Goal: Task Accomplishment & Management: Manage account settings

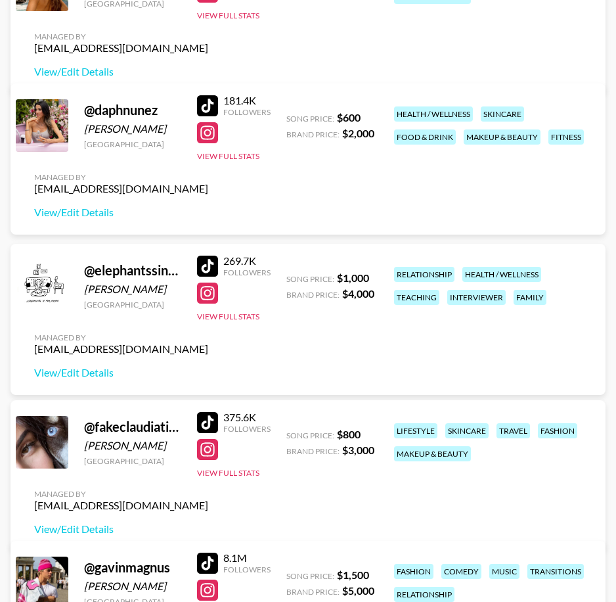
scroll to position [1056, 0]
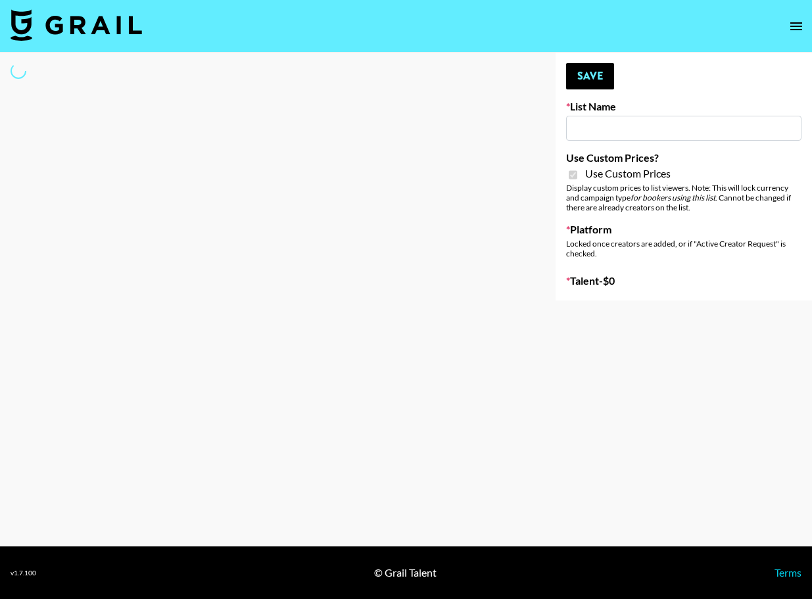
type input "Redence Beauty"
checkbox input "true"
select select "Brand"
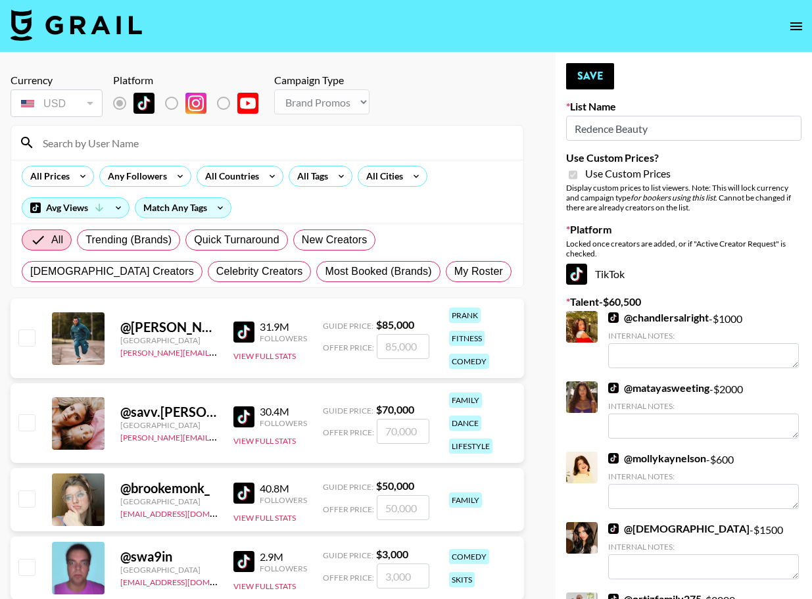
click at [124, 136] on input at bounding box center [275, 142] width 480 height 21
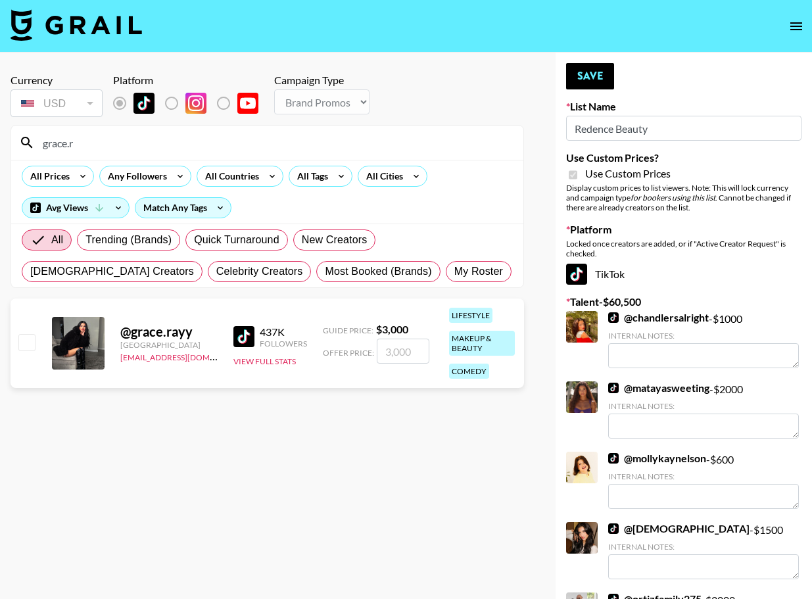
type input "grace.r"
click at [23, 337] on input "checkbox" at bounding box center [26, 342] width 16 height 16
checkbox input "true"
click at [415, 348] on input "3000" at bounding box center [403, 350] width 53 height 25
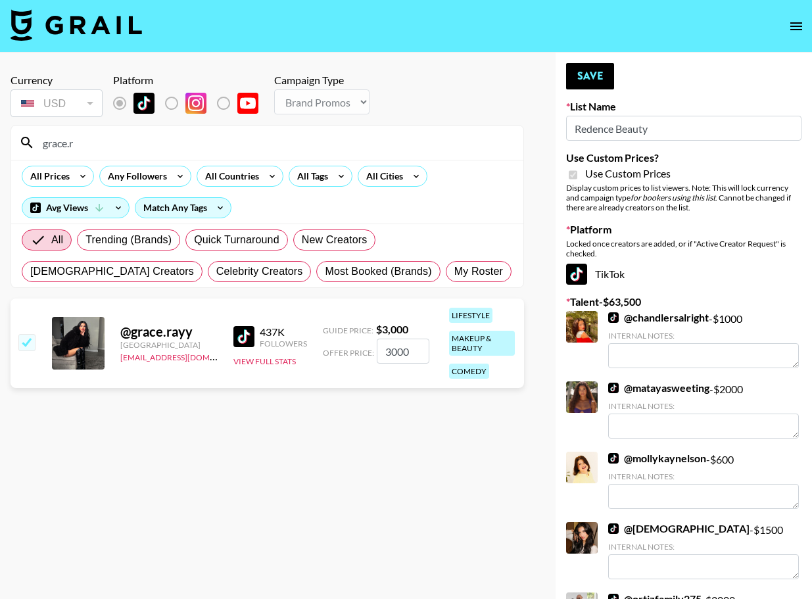
click at [415, 348] on input "3000" at bounding box center [403, 350] width 53 height 25
type input "2500"
click at [597, 76] on button "Save" at bounding box center [590, 76] width 48 height 26
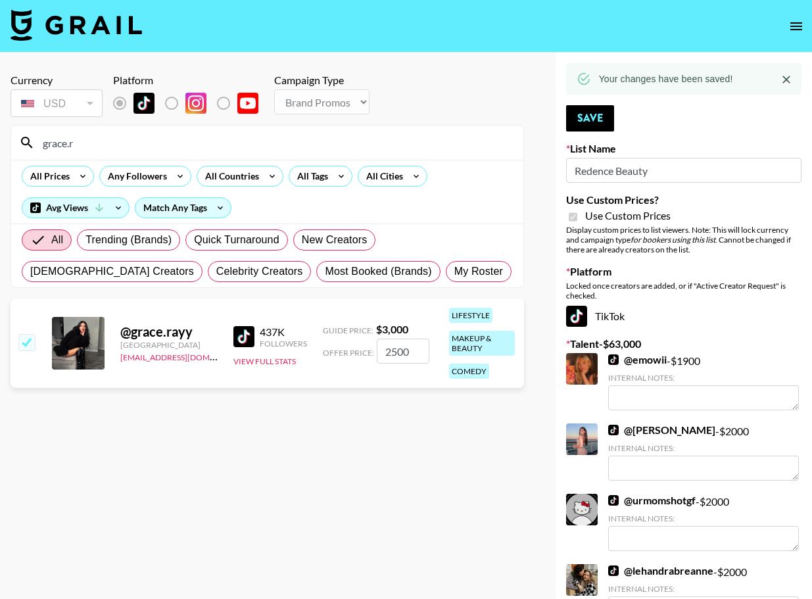
click at [89, 135] on input "grace.r" at bounding box center [275, 142] width 480 height 21
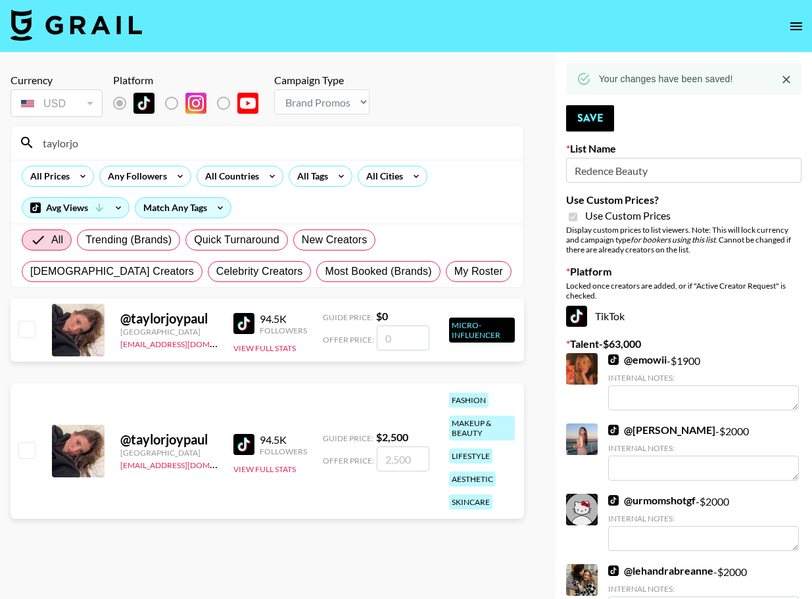
type input "taylorjo"
click at [34, 454] on input "checkbox" at bounding box center [26, 450] width 16 height 16
checkbox input "true"
type input "2500"
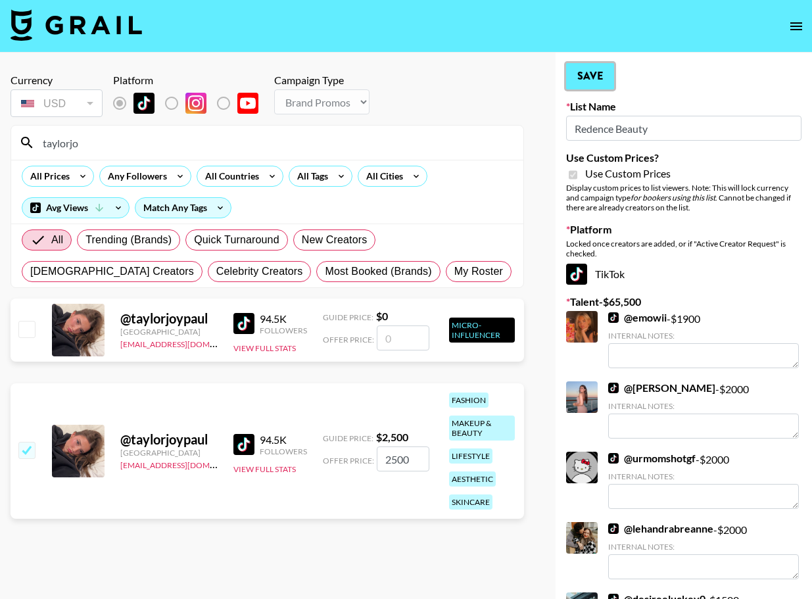
click at [582, 72] on button "Save" at bounding box center [590, 76] width 48 height 26
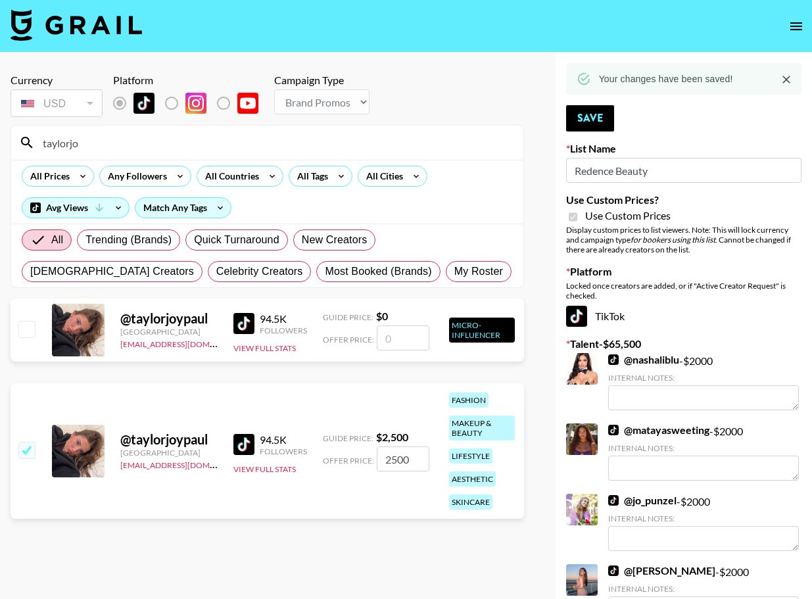
click at [302, 143] on input "taylorjo" at bounding box center [275, 142] width 480 height 21
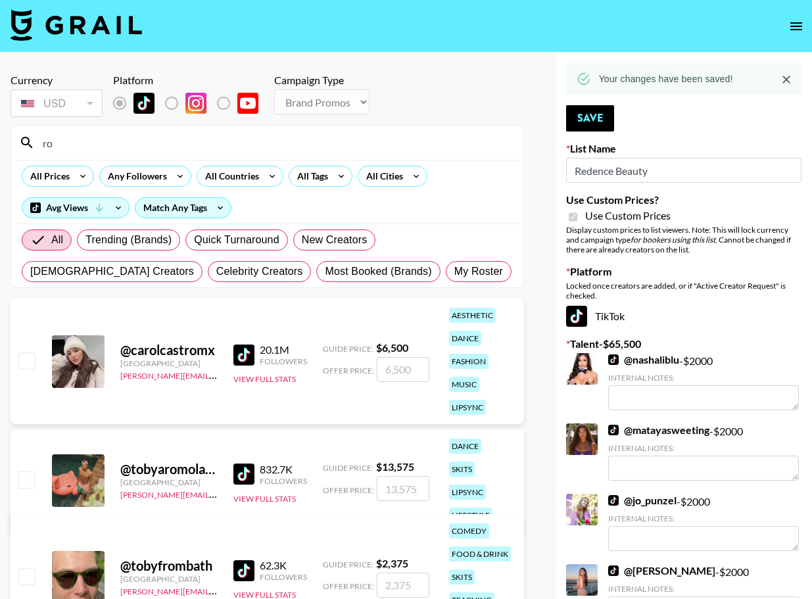
type input "r"
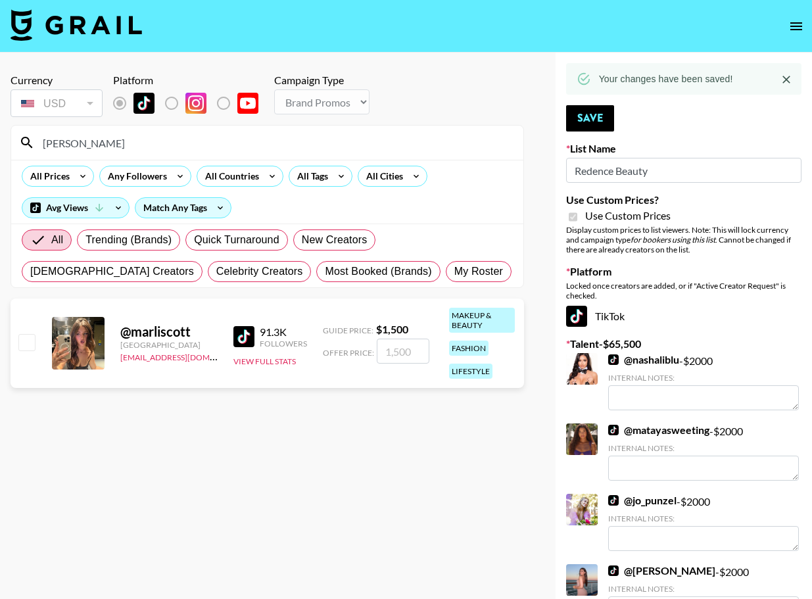
type input "[PERSON_NAME]"
click at [28, 337] on input "checkbox" at bounding box center [26, 342] width 16 height 16
checkbox input "true"
type input "1500"
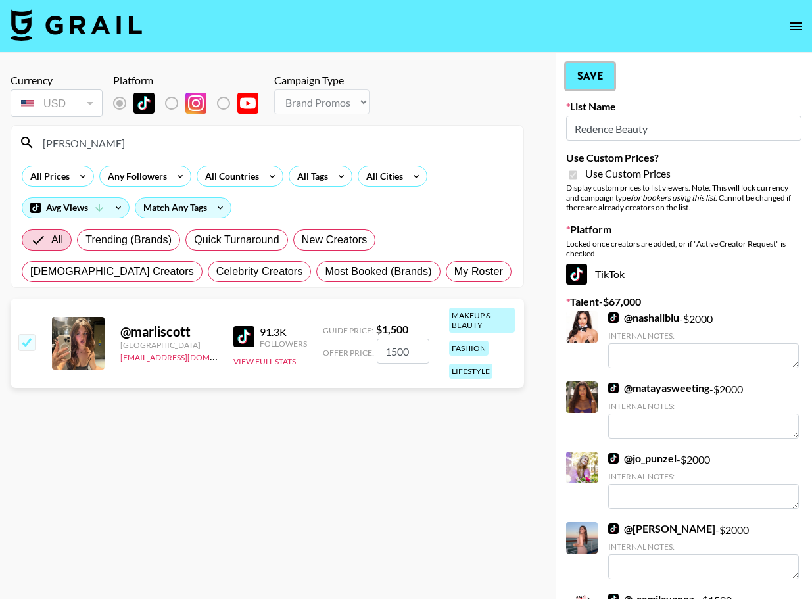
click at [599, 75] on button "Save" at bounding box center [590, 76] width 48 height 26
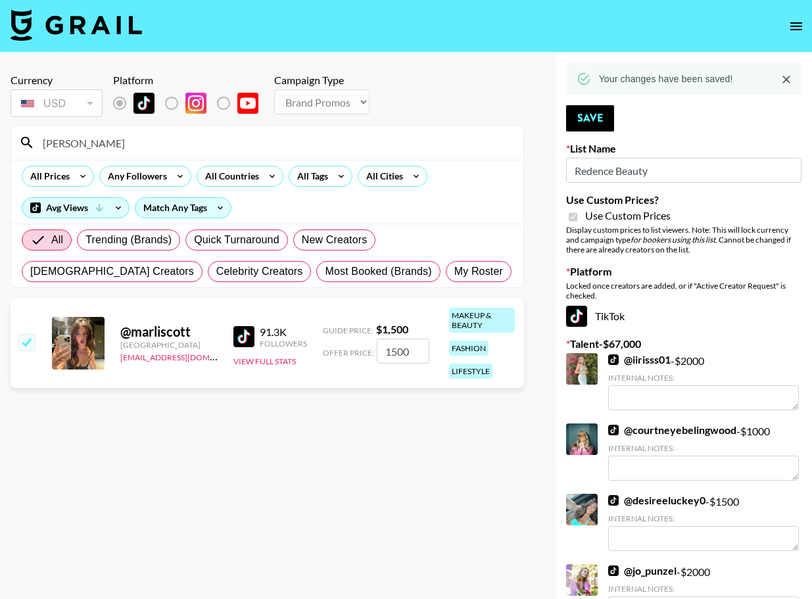
click at [361, 139] on input "[PERSON_NAME]" at bounding box center [275, 142] width 480 height 21
click at [360, 139] on input "[PERSON_NAME]" at bounding box center [275, 142] width 480 height 21
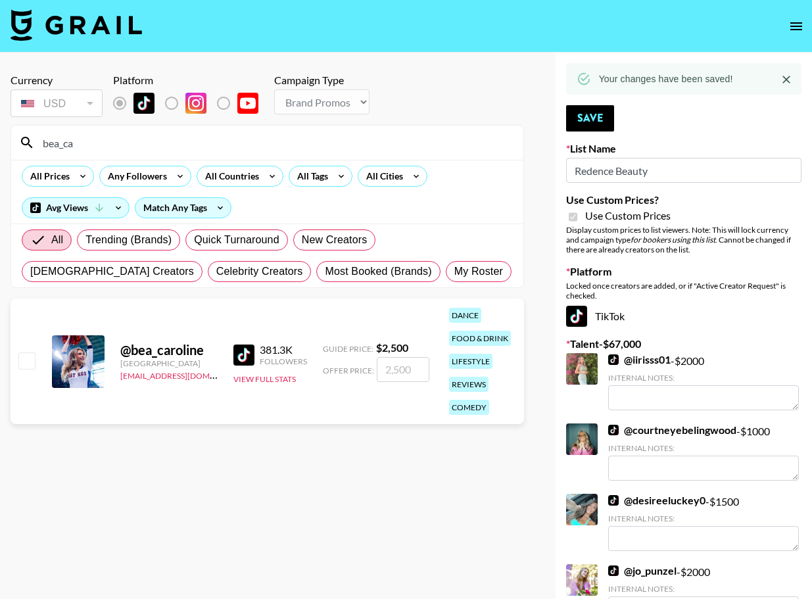
type input "bea_ca"
click at [30, 360] on input "checkbox" at bounding box center [26, 360] width 16 height 16
checkbox input "true"
type input "2500"
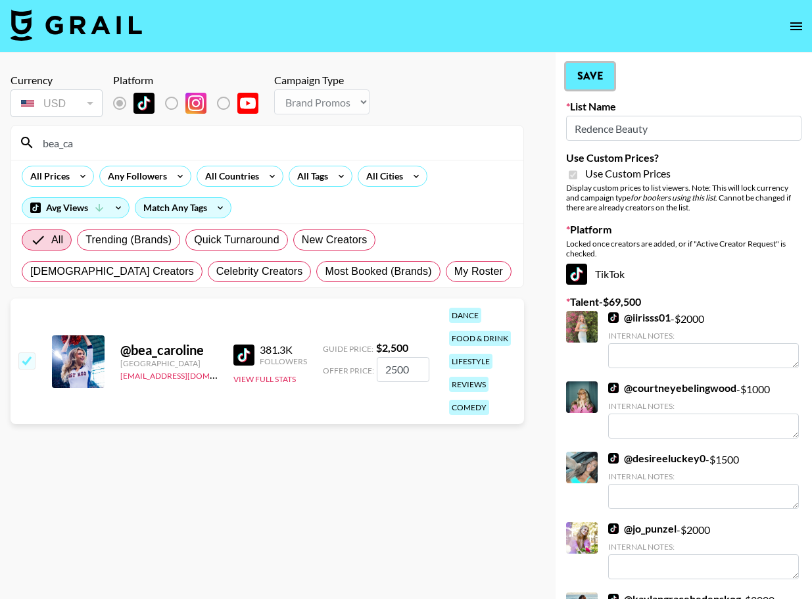
click at [590, 80] on button "Save" at bounding box center [590, 76] width 48 height 26
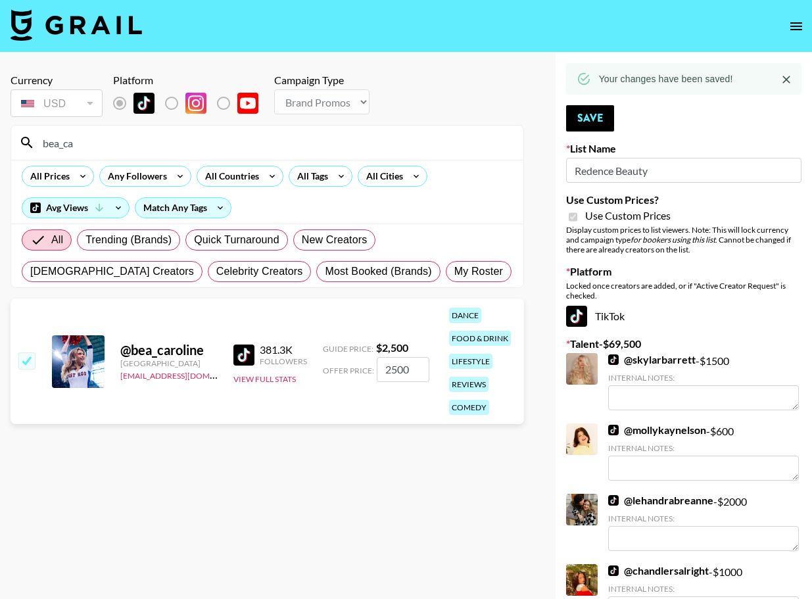
click at [381, 141] on input "bea_ca" at bounding box center [275, 142] width 480 height 21
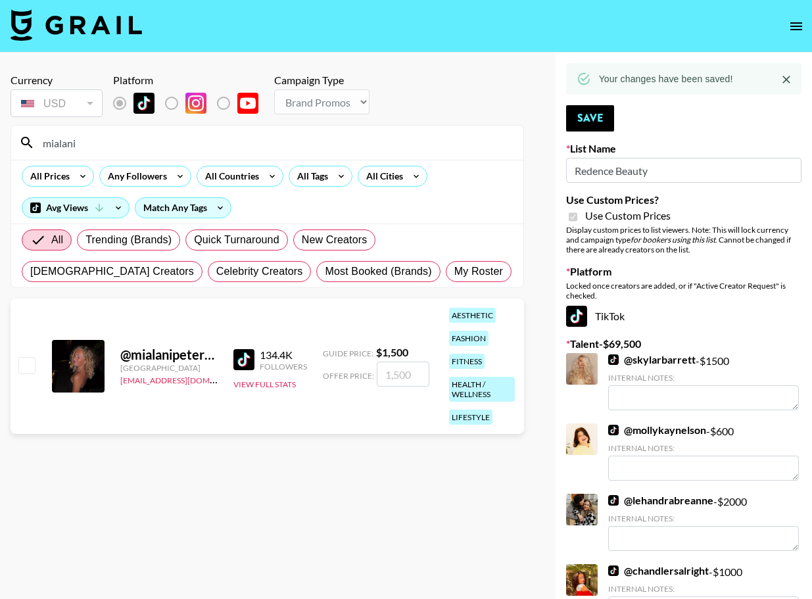
type input "mialani"
drag, startPoint x: 23, startPoint y: 361, endPoint x: 22, endPoint y: 374, distance: 12.6
click at [23, 361] on input "checkbox" at bounding box center [26, 365] width 16 height 16
checkbox input "true"
type input "1500"
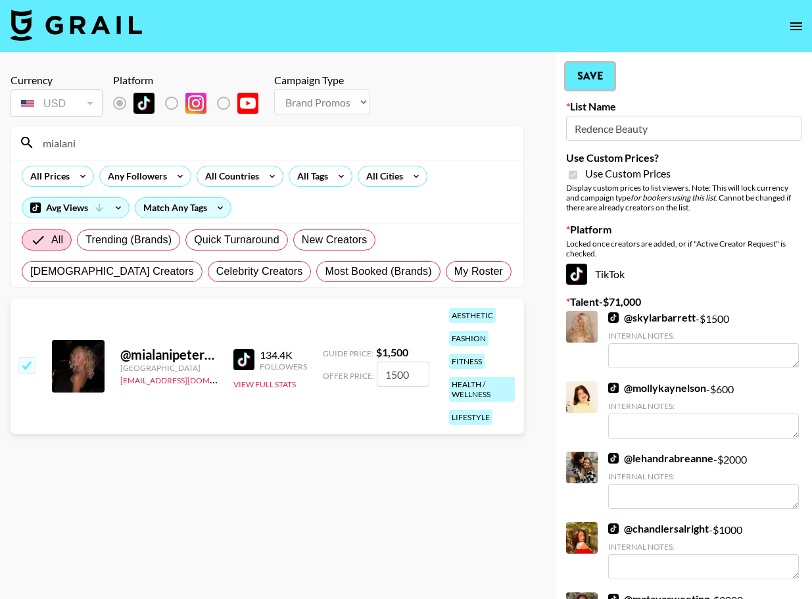
click at [601, 68] on button "Save" at bounding box center [590, 76] width 48 height 26
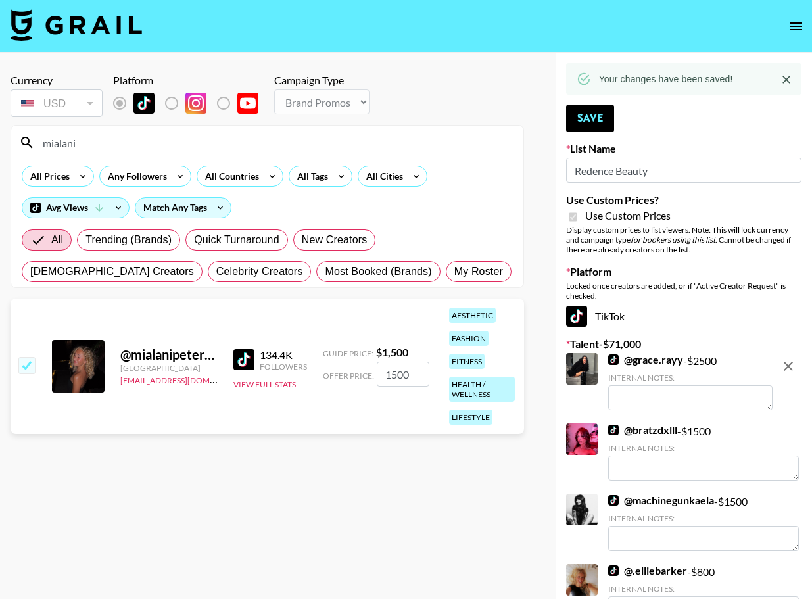
click at [377, 141] on input "mialani" at bounding box center [275, 142] width 480 height 21
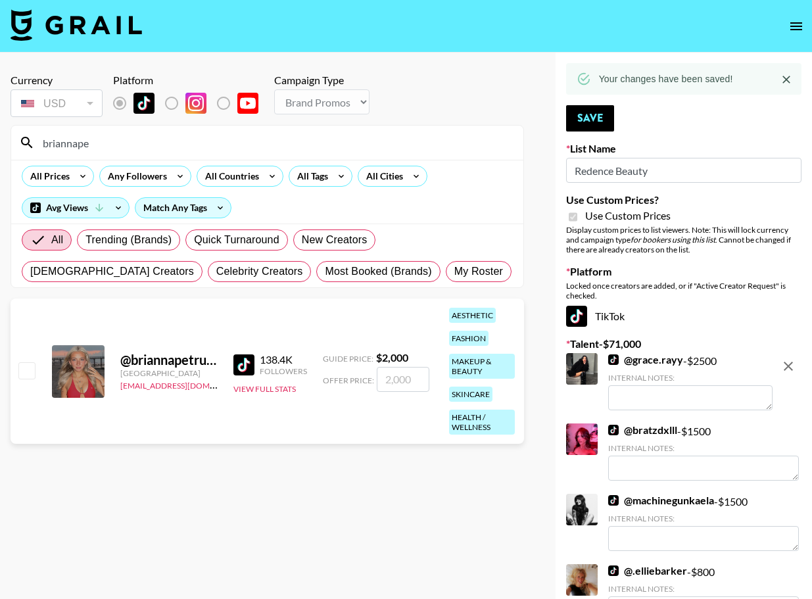
scroll to position [1, 0]
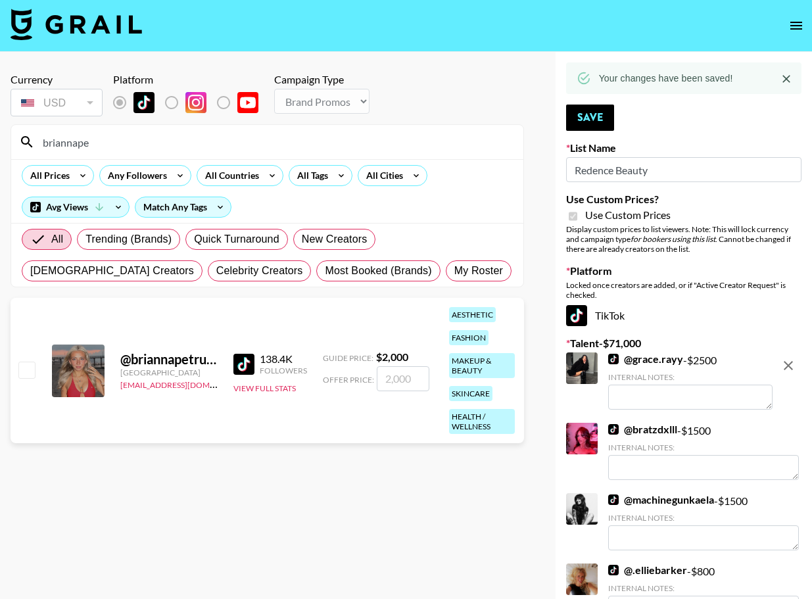
type input "briannape"
click at [30, 371] on input "checkbox" at bounding box center [26, 369] width 16 height 16
checkbox input "true"
type input "2000"
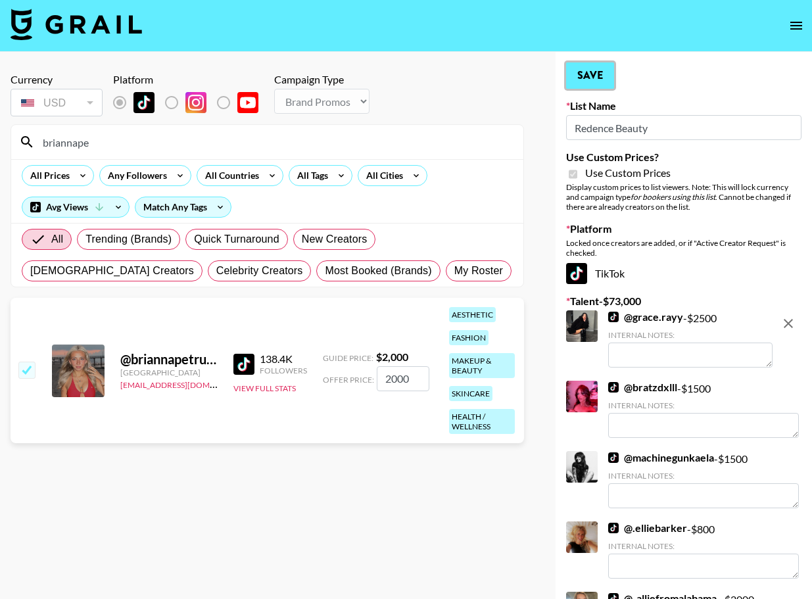
click at [568, 76] on button "Save" at bounding box center [590, 75] width 48 height 26
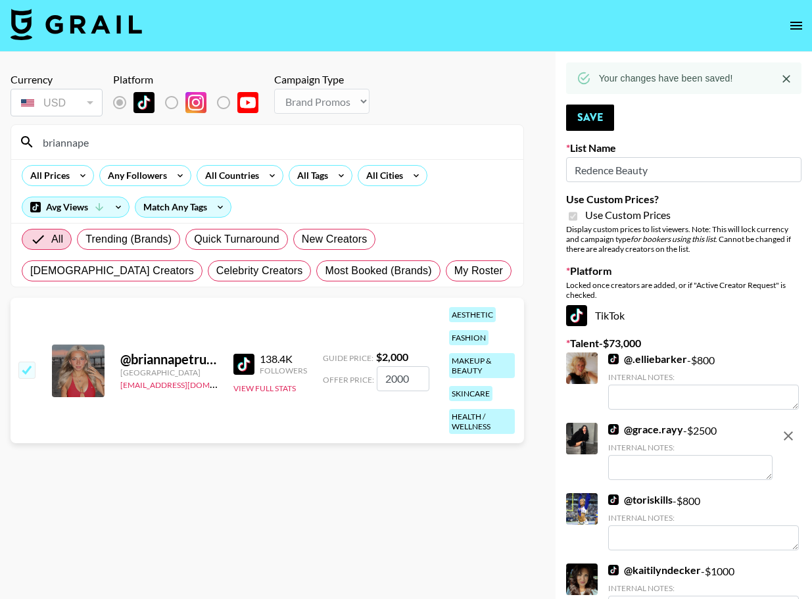
click at [426, 147] on input "briannape" at bounding box center [275, 141] width 480 height 21
click at [425, 147] on input "briannape" at bounding box center [275, 141] width 480 height 21
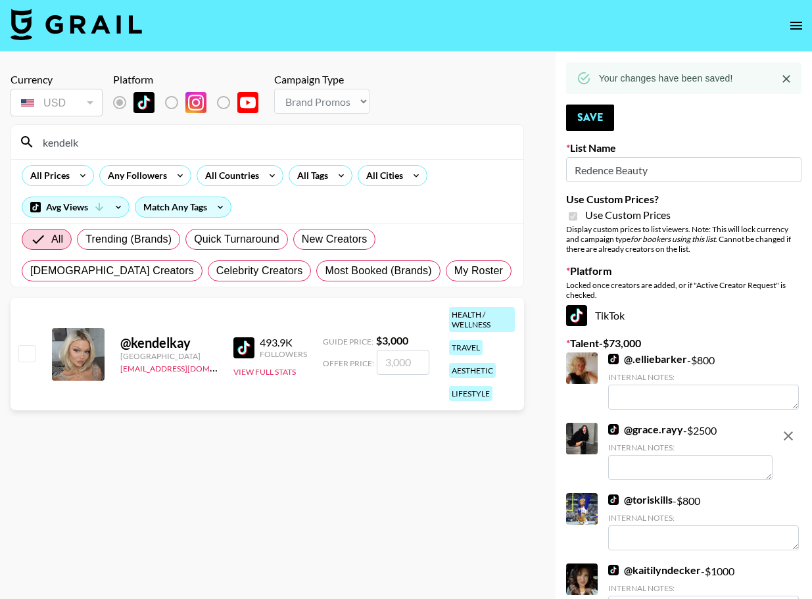
type input "kendelk"
drag, startPoint x: 17, startPoint y: 363, endPoint x: 21, endPoint y: 357, distance: 7.7
click at [17, 363] on div at bounding box center [26, 354] width 20 height 22
click at [24, 350] on input "checkbox" at bounding box center [26, 353] width 16 height 16
checkbox input "true"
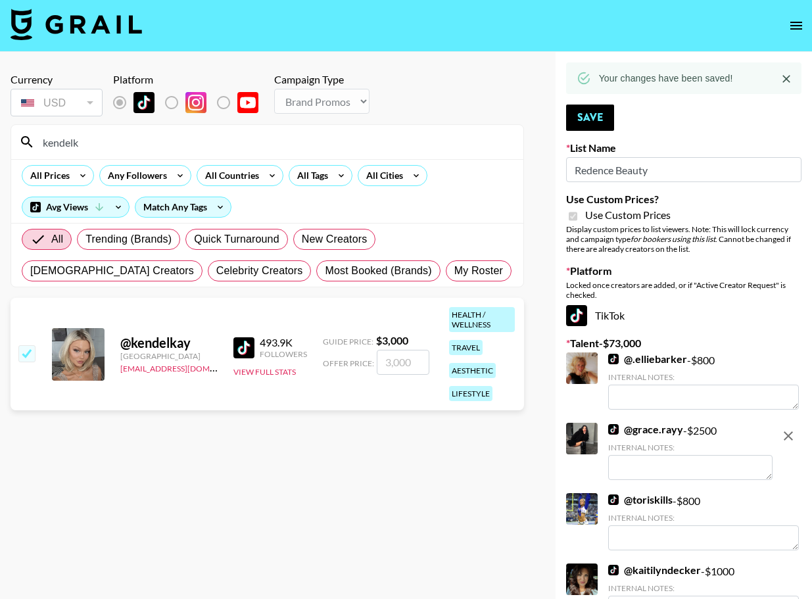
type input "3000"
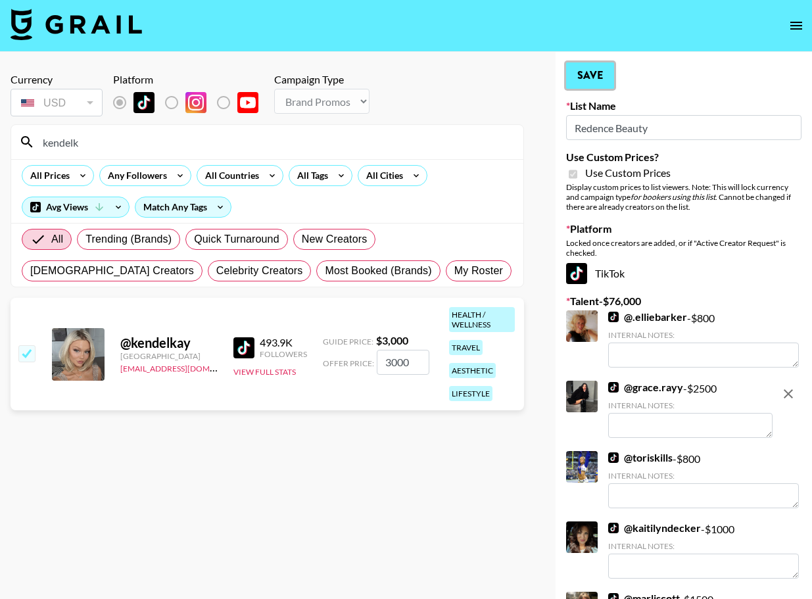
drag, startPoint x: 592, startPoint y: 68, endPoint x: 471, endPoint y: 99, distance: 124.3
click at [592, 68] on button "Save" at bounding box center [590, 75] width 48 height 26
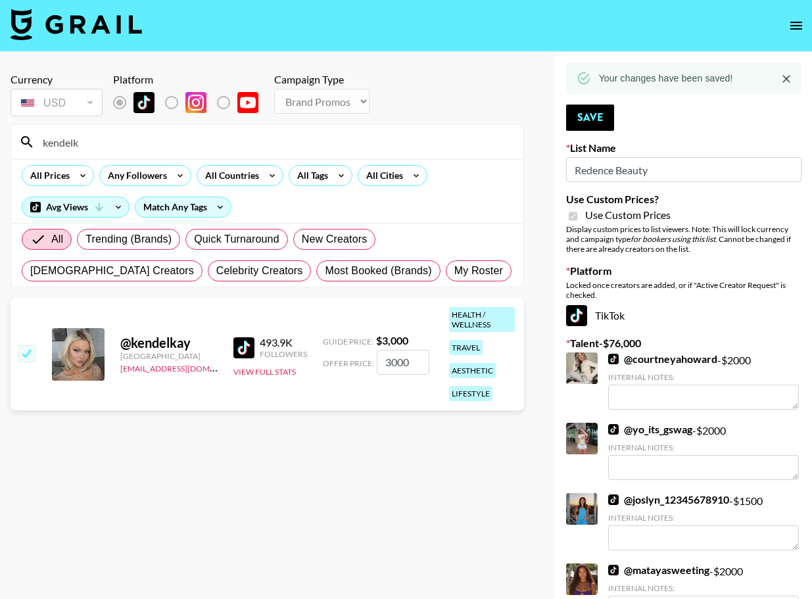
click at [363, 138] on input "kendelk" at bounding box center [275, 141] width 480 height 21
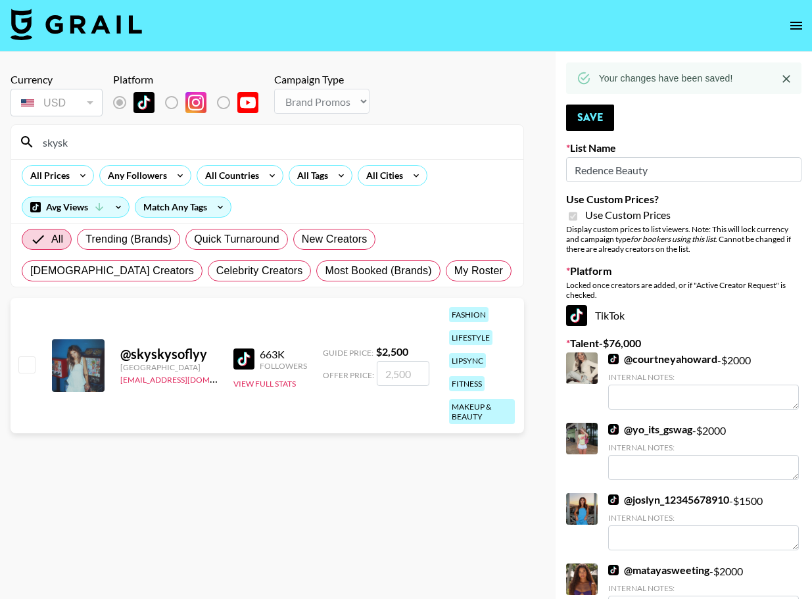
type input "skysk"
click at [23, 365] on input "checkbox" at bounding box center [26, 364] width 16 height 16
checkbox input "true"
type input "2500"
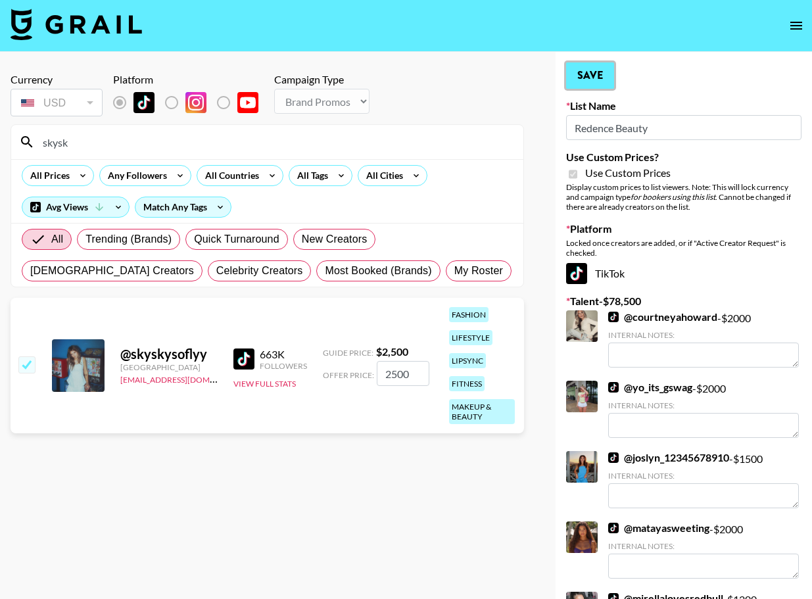
drag, startPoint x: 603, startPoint y: 66, endPoint x: 582, endPoint y: 73, distance: 22.7
click at [603, 66] on button "Save" at bounding box center [590, 75] width 48 height 26
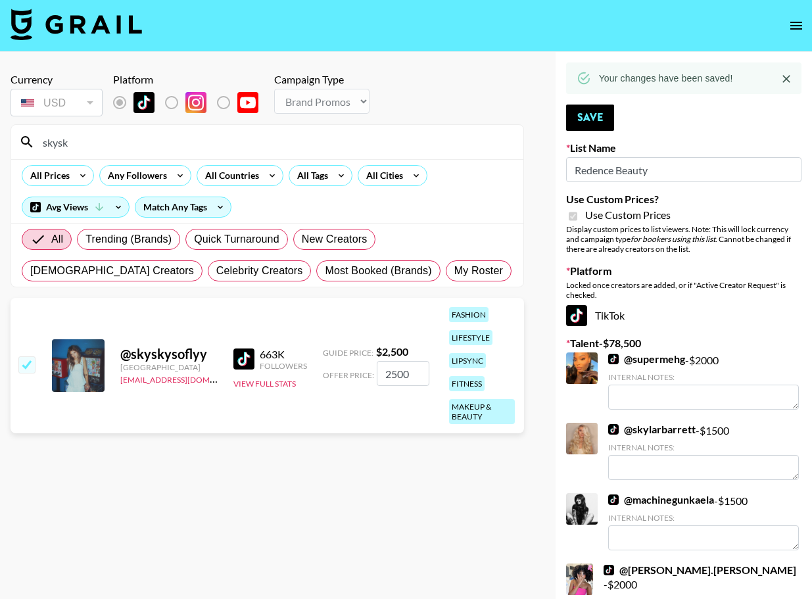
click at [323, 139] on input "skysk" at bounding box center [275, 141] width 480 height 21
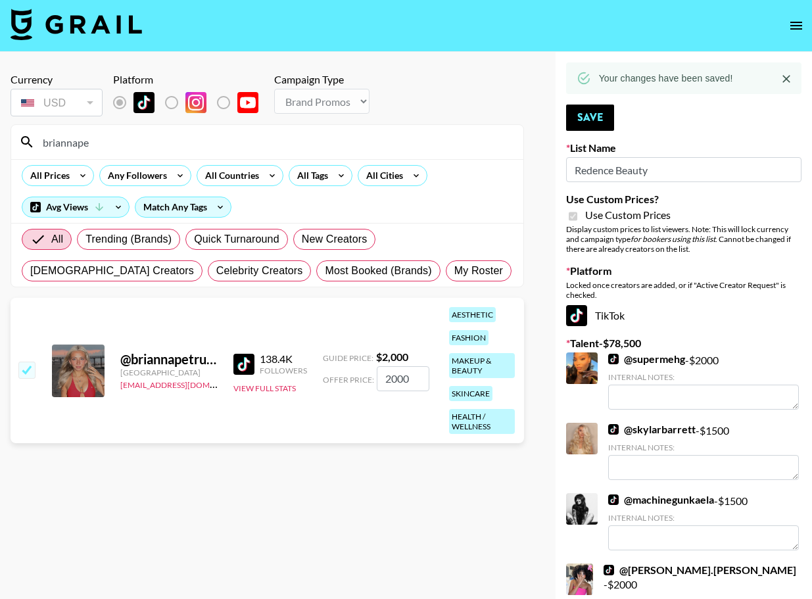
scroll to position [0, 0]
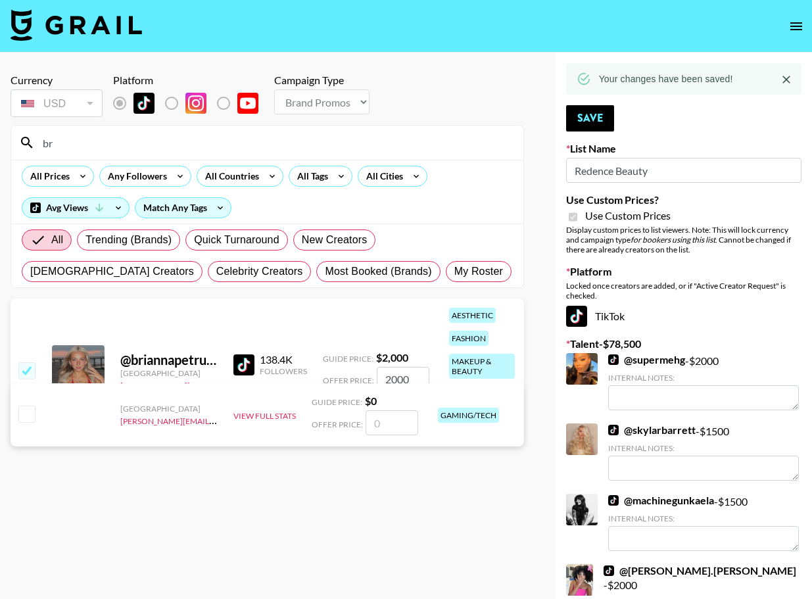
type input "b"
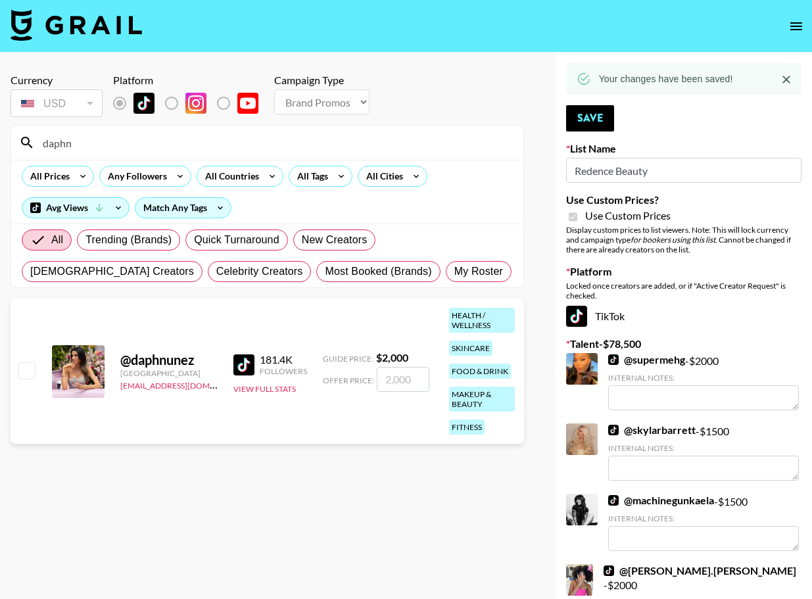
type input "daphn"
drag, startPoint x: 20, startPoint y: 373, endPoint x: 22, endPoint y: 383, distance: 10.1
click at [20, 373] on input "checkbox" at bounding box center [26, 370] width 16 height 16
checkbox input "true"
type input "2000"
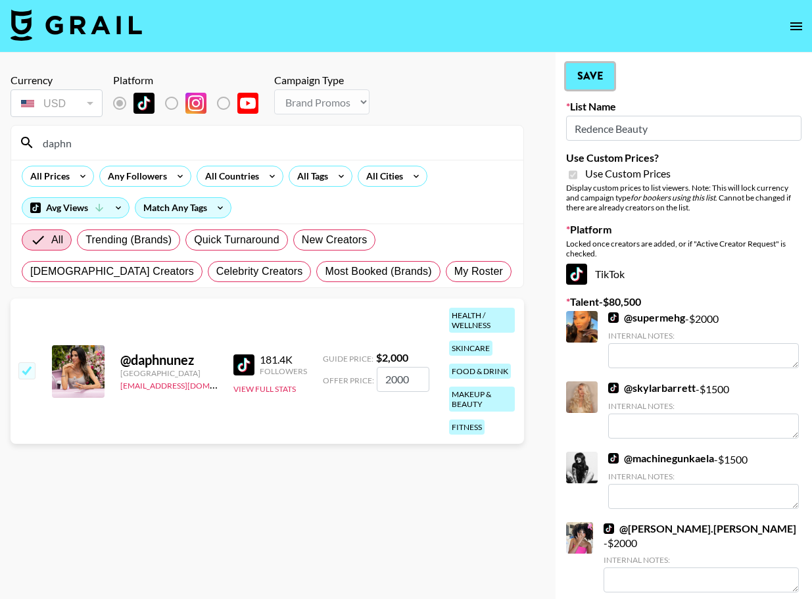
click at [577, 80] on button "Save" at bounding box center [590, 76] width 48 height 26
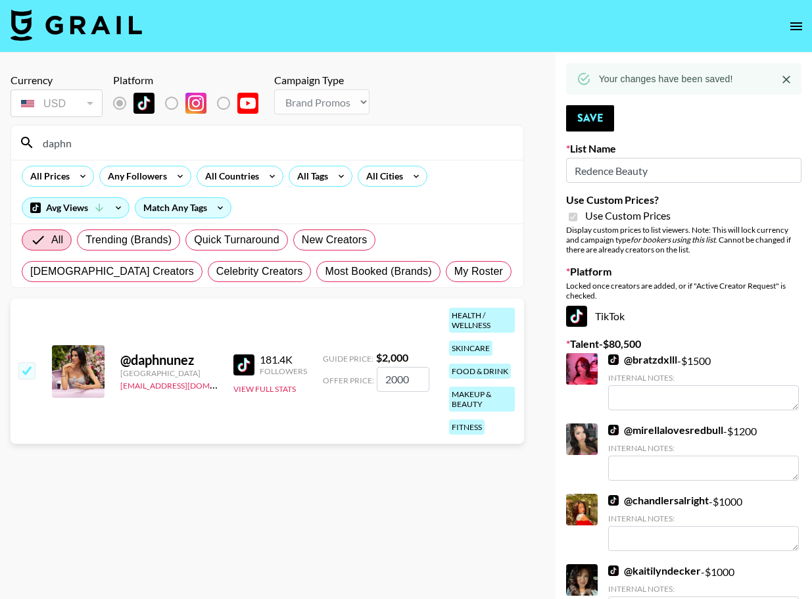
click at [407, 139] on input "daphn" at bounding box center [275, 142] width 480 height 21
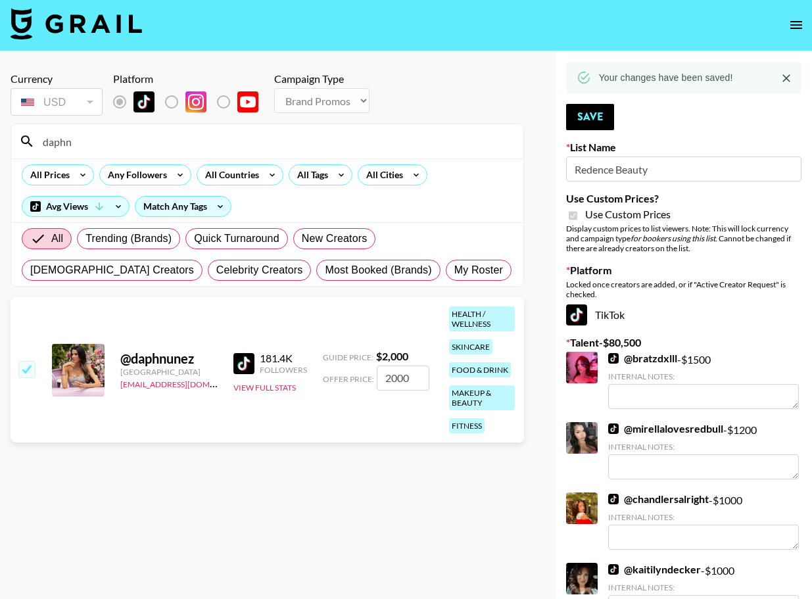
click at [407, 139] on input "daphn" at bounding box center [275, 141] width 480 height 21
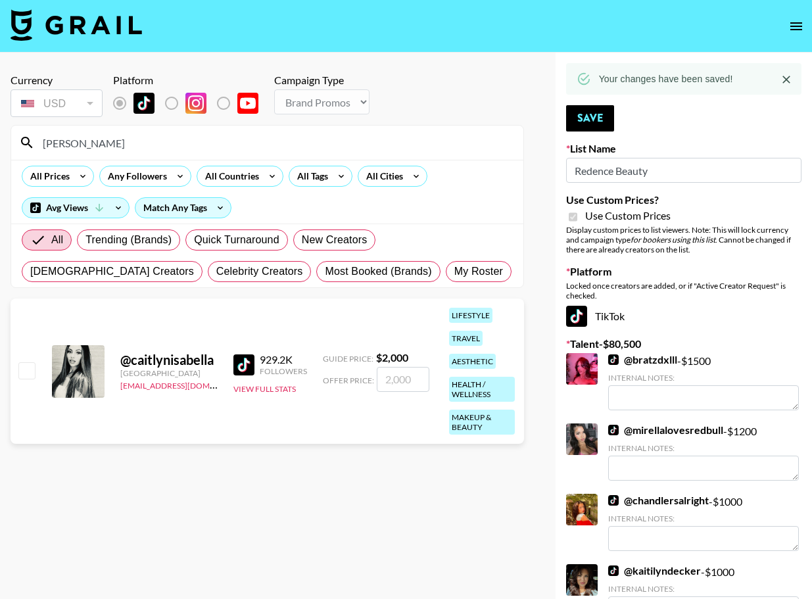
type input "[PERSON_NAME]"
click at [42, 367] on div "@ caitlynisabella [GEOGRAPHIC_DATA] [EMAIL_ADDRESS][DOMAIN_NAME] 929.2K Followe…" at bounding box center [267, 370] width 513 height 145
click at [29, 371] on input "checkbox" at bounding box center [26, 370] width 16 height 16
checkbox input "true"
type input "2000"
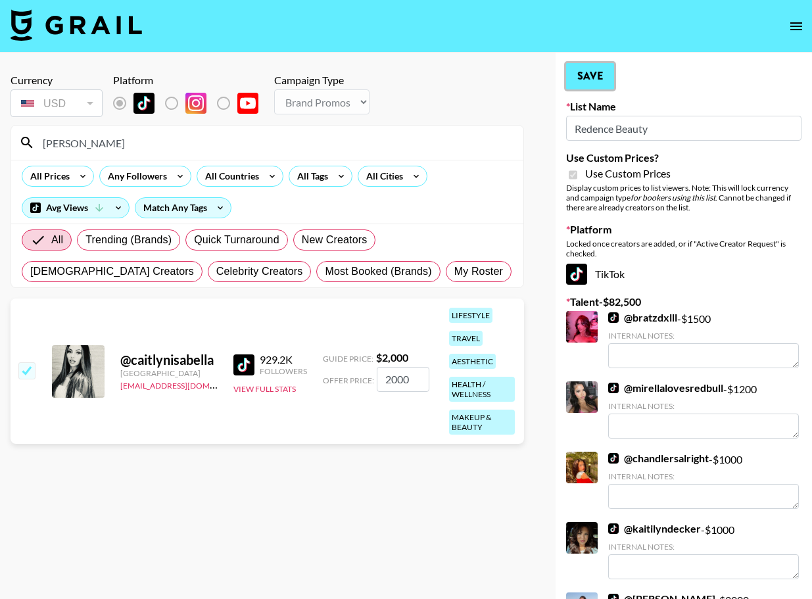
drag, startPoint x: 597, startPoint y: 80, endPoint x: 586, endPoint y: 82, distance: 10.7
click at [597, 80] on button "Save" at bounding box center [590, 76] width 48 height 26
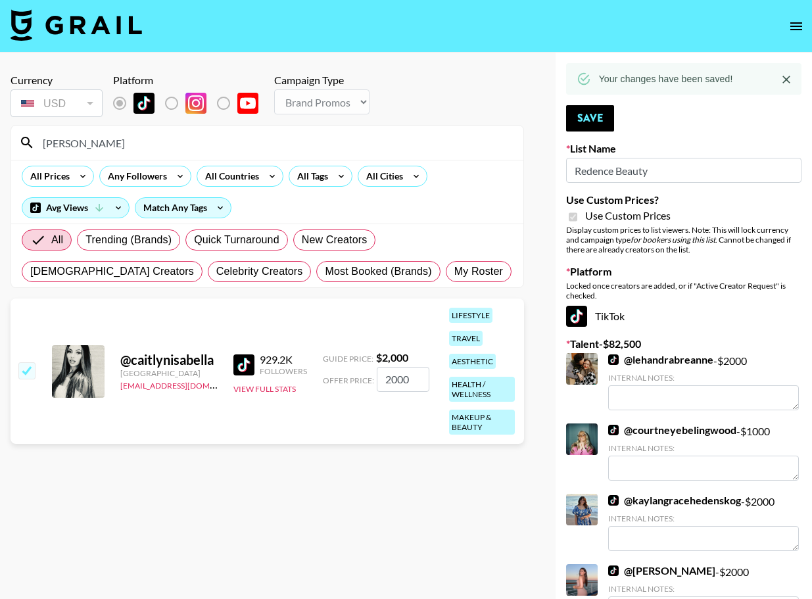
click at [361, 139] on input "[PERSON_NAME]" at bounding box center [275, 142] width 480 height 21
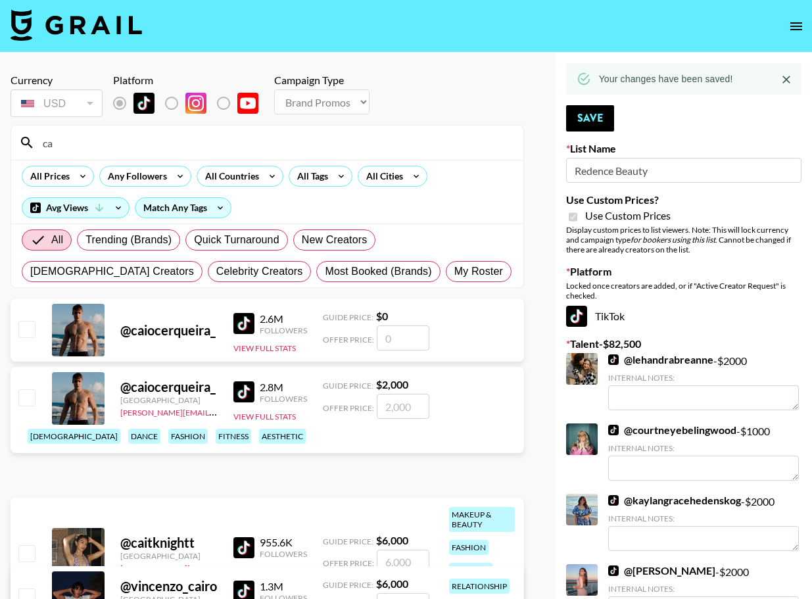
type input "c"
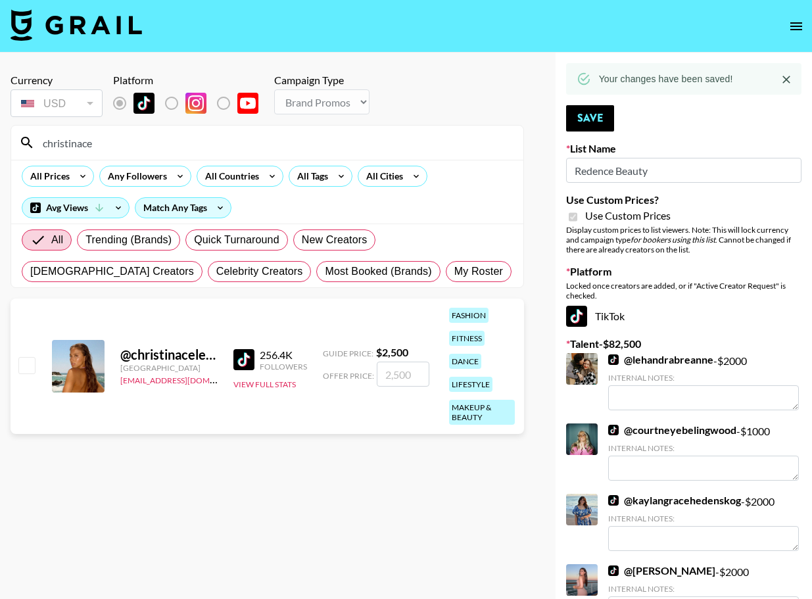
type input "christinace"
click at [28, 368] on input "checkbox" at bounding box center [26, 365] width 16 height 16
checkbox input "true"
type input "2500"
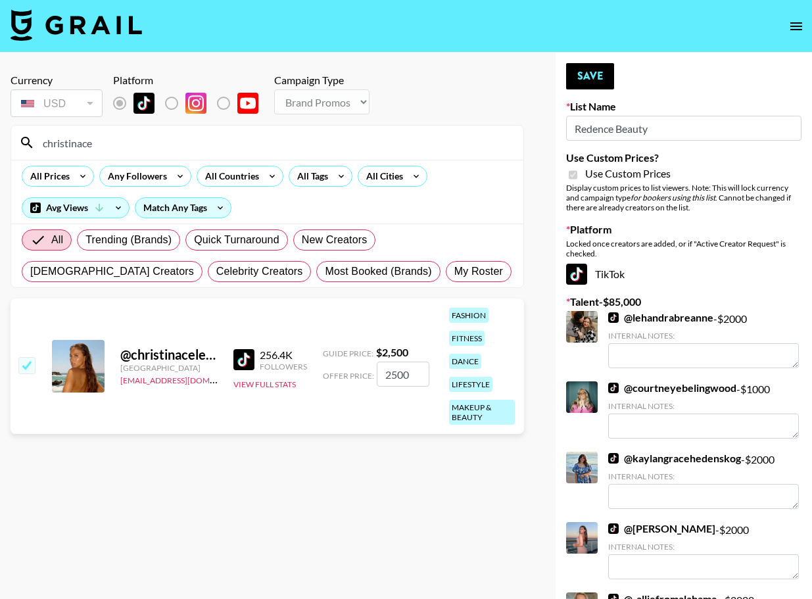
drag, startPoint x: 595, startPoint y: 82, endPoint x: 528, endPoint y: 103, distance: 69.6
click at [595, 82] on button "Save" at bounding box center [590, 76] width 48 height 26
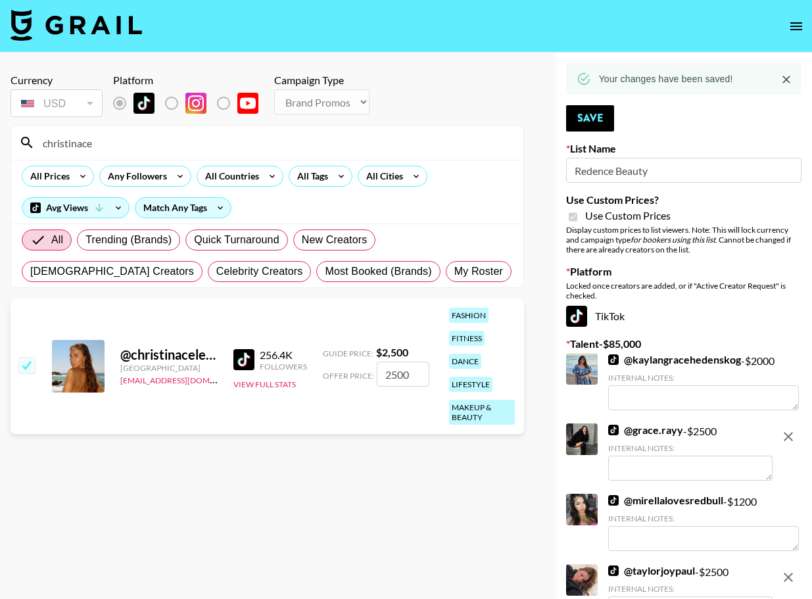
click at [381, 151] on input "christinace" at bounding box center [275, 142] width 480 height 21
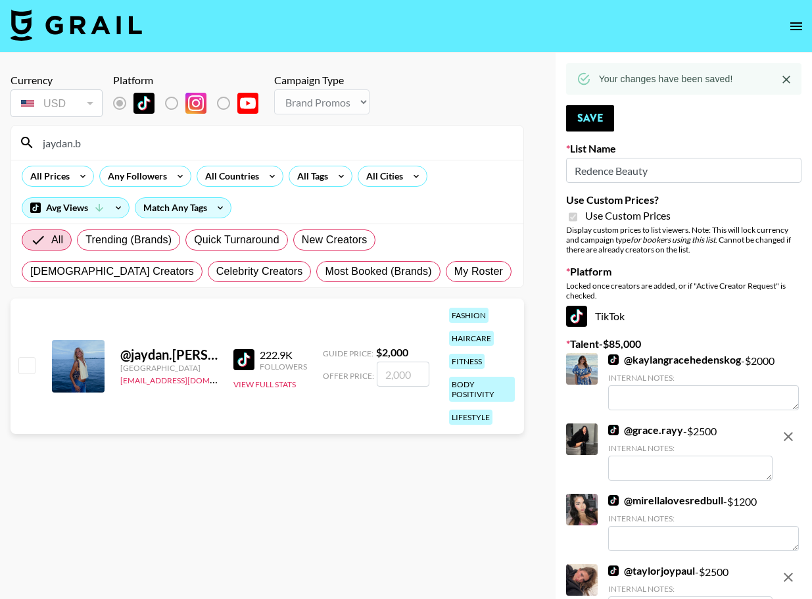
type input "jaydan.b"
click at [32, 369] on input "checkbox" at bounding box center [26, 365] width 16 height 16
checkbox input "true"
type input "2000"
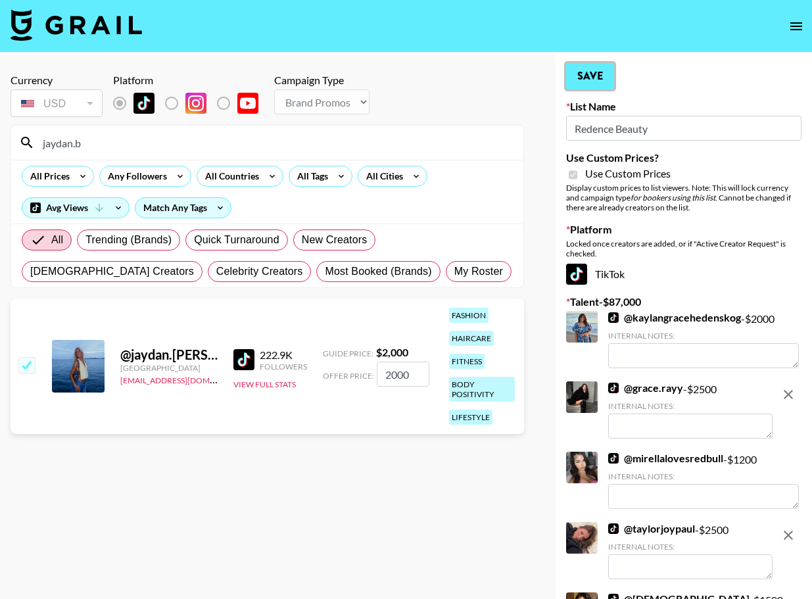
click at [591, 86] on button "Save" at bounding box center [590, 76] width 48 height 26
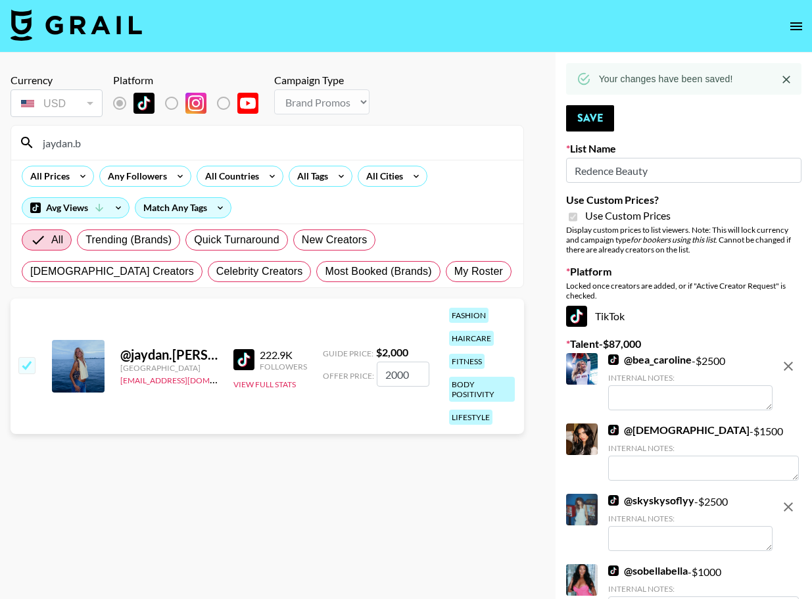
click at [380, 144] on input "jaydan.b" at bounding box center [275, 142] width 480 height 21
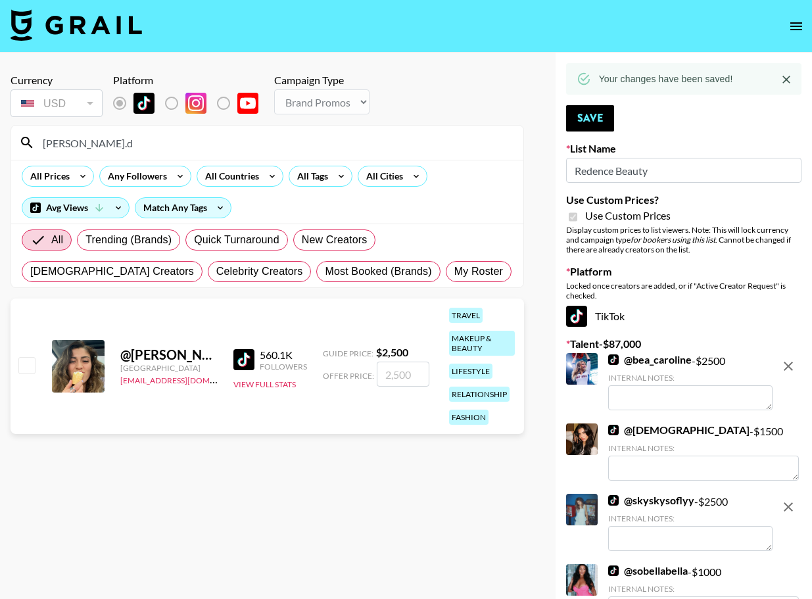
type input "[PERSON_NAME].d"
click at [35, 366] on div "@ [PERSON_NAME].[PERSON_NAME] [GEOGRAPHIC_DATA] [EMAIL_ADDRESS][DOMAIN_NAME] 56…" at bounding box center [267, 365] width 513 height 135
click at [34, 367] on input "checkbox" at bounding box center [26, 365] width 16 height 16
checkbox input "true"
type input "2500"
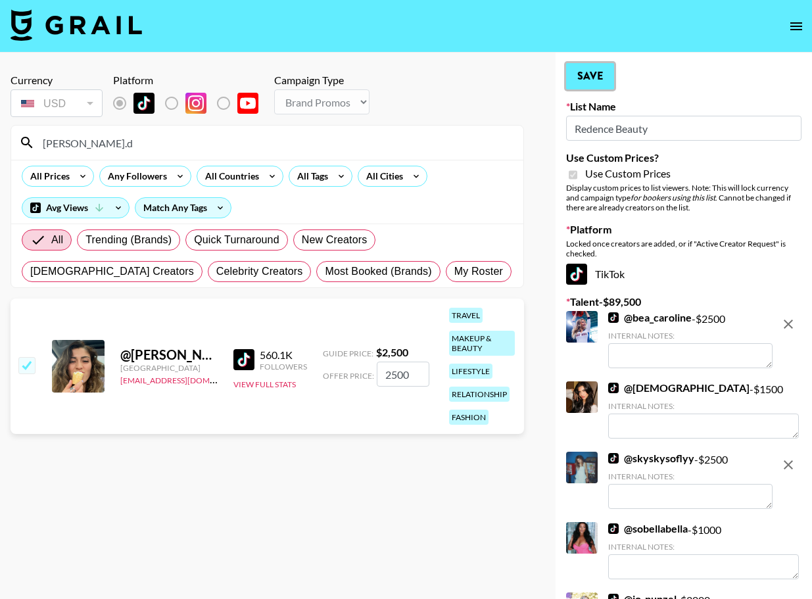
click at [589, 76] on button "Save" at bounding box center [590, 76] width 48 height 26
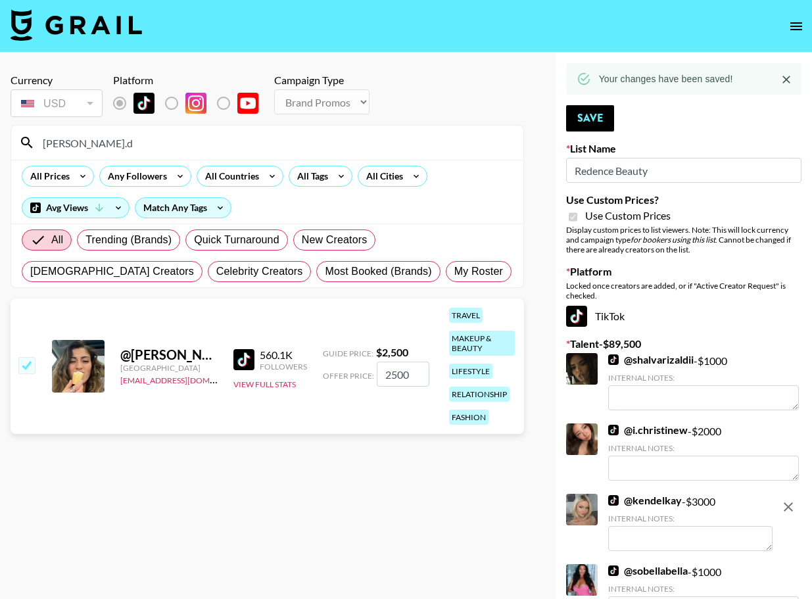
click at [248, 143] on input "[PERSON_NAME].d" at bounding box center [275, 142] width 480 height 21
type input "[DEMOGRAPHIC_DATA]"
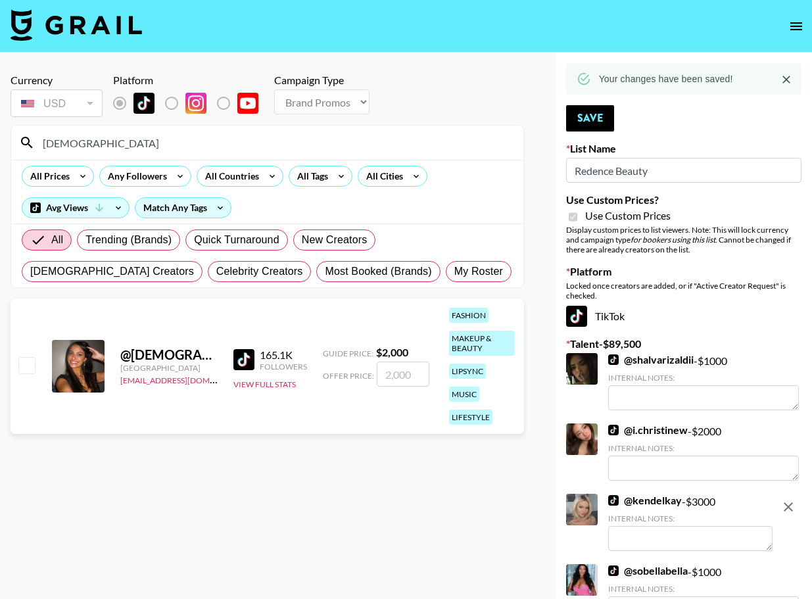
click at [36, 365] on div "@ kristahobbs [GEOGRAPHIC_DATA] [EMAIL_ADDRESS][DOMAIN_NAME] 165.1K Followers V…" at bounding box center [267, 365] width 513 height 135
drag, startPoint x: 32, startPoint y: 366, endPoint x: 43, endPoint y: 364, distance: 12.0
click at [32, 366] on input "checkbox" at bounding box center [26, 365] width 16 height 16
checkbox input "true"
type input "2000"
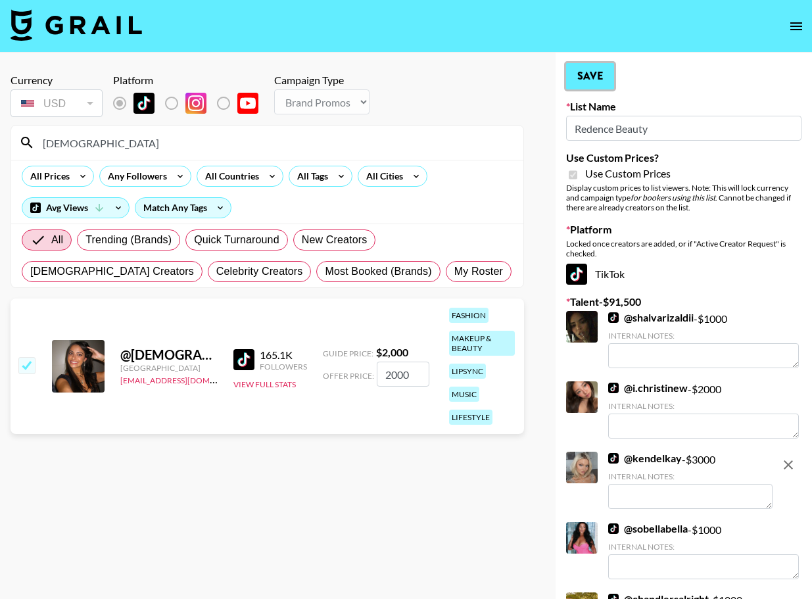
click at [582, 80] on button "Save" at bounding box center [590, 76] width 48 height 26
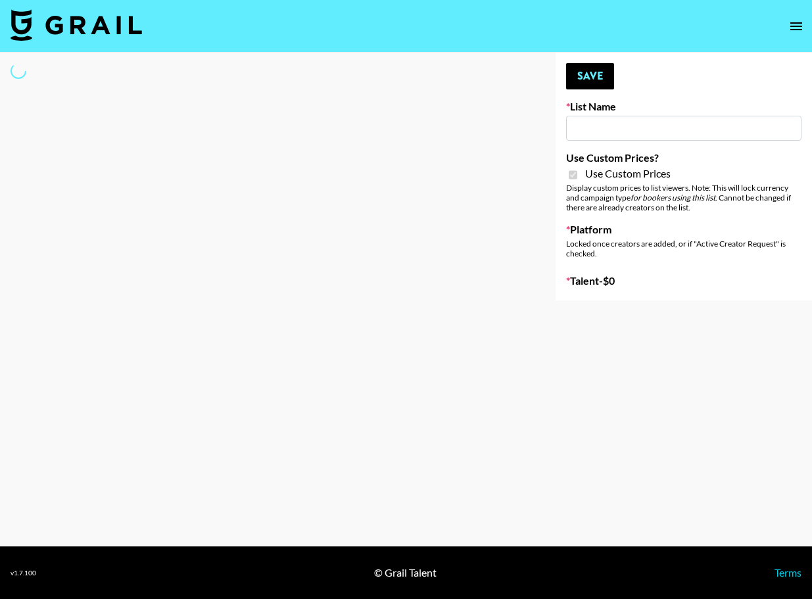
type input "Dime Beauty"
checkbox input "true"
select select "Brand"
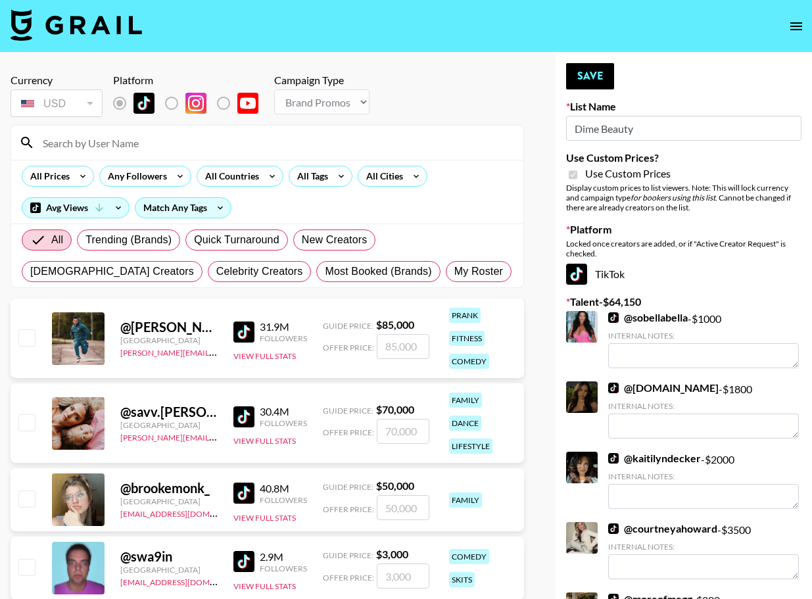
click at [113, 143] on input at bounding box center [275, 142] width 480 height 21
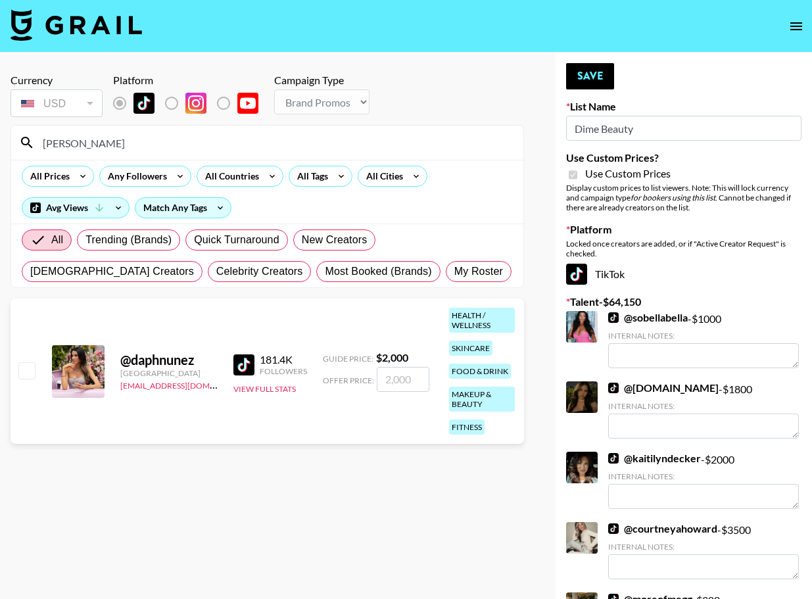
type input "daphne"
click at [29, 365] on input "checkbox" at bounding box center [26, 370] width 16 height 16
checkbox input "true"
type input "2000"
click at [601, 77] on button "Save" at bounding box center [590, 76] width 48 height 26
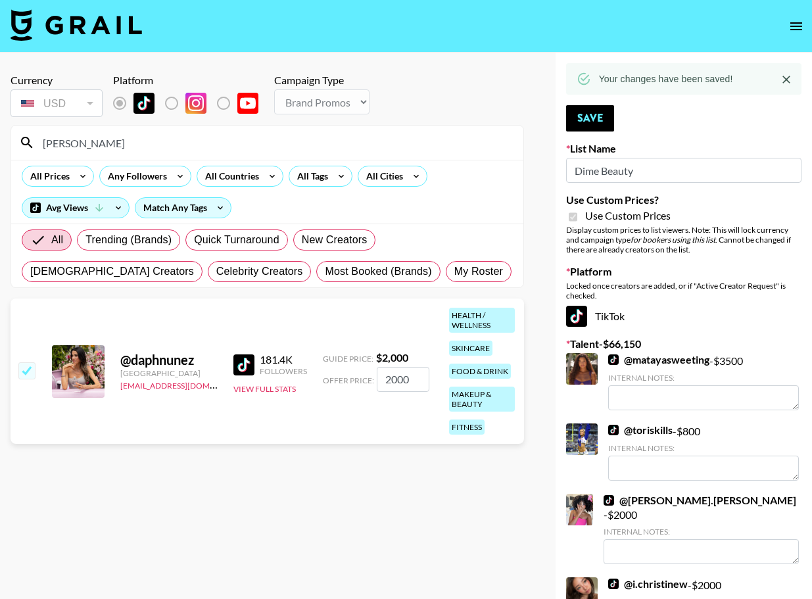
click at [273, 151] on input "daphne" at bounding box center [275, 142] width 480 height 21
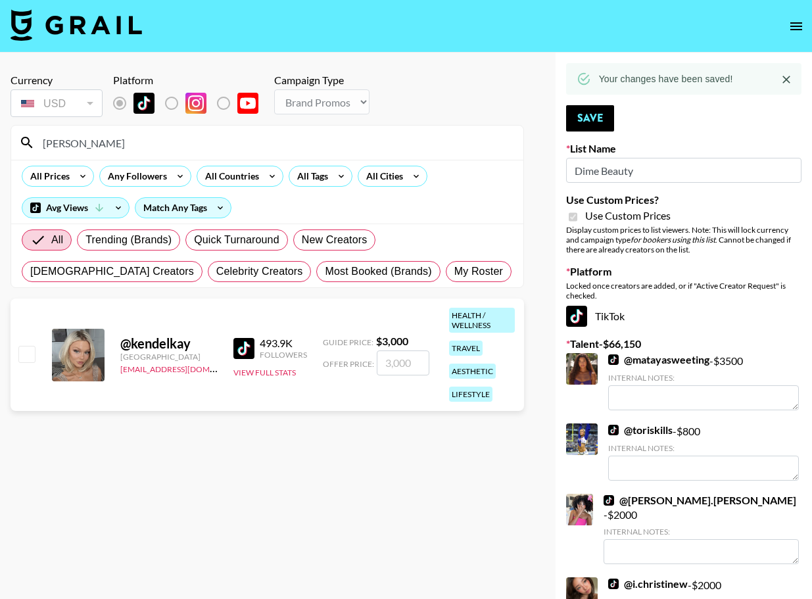
type input "kendel"
drag, startPoint x: 26, startPoint y: 351, endPoint x: 34, endPoint y: 356, distance: 10.0
click at [26, 351] on input "checkbox" at bounding box center [26, 354] width 16 height 16
checkbox input "true"
type input "3000"
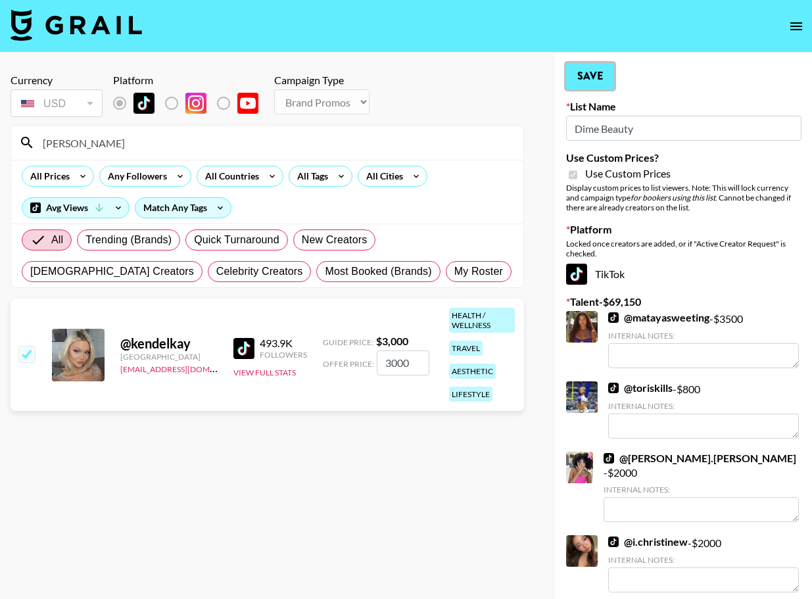
click at [601, 76] on button "Save" at bounding box center [590, 76] width 48 height 26
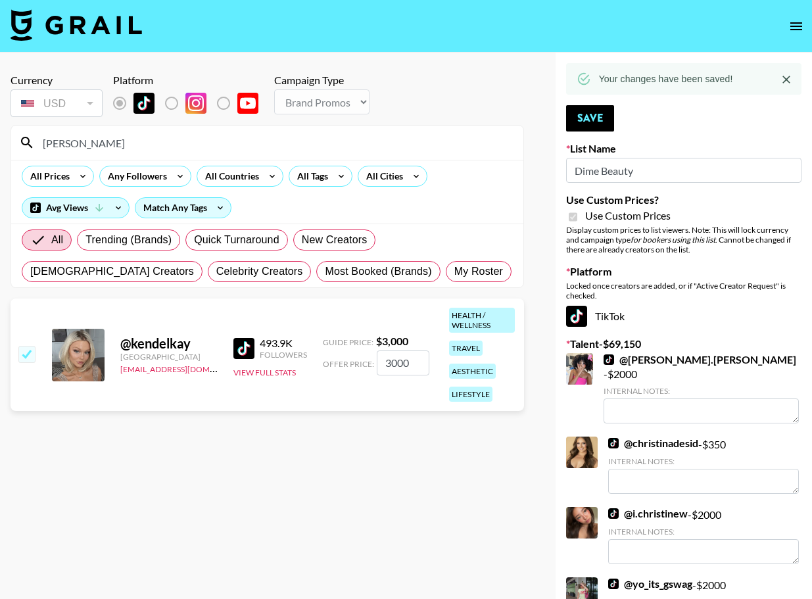
click at [409, 143] on input "[PERSON_NAME]" at bounding box center [275, 142] width 480 height 21
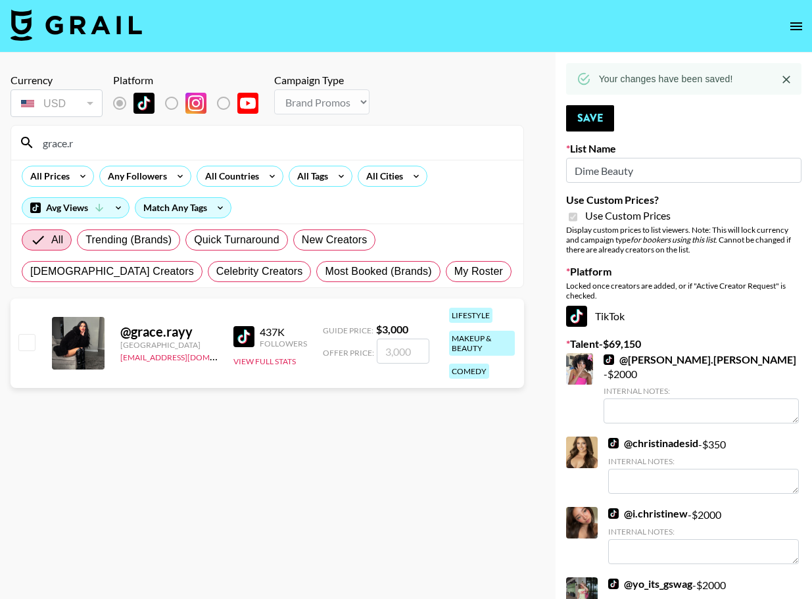
type input "grace.r"
click at [26, 344] on input "checkbox" at bounding box center [26, 342] width 16 height 16
checkbox input "true"
type input "3000"
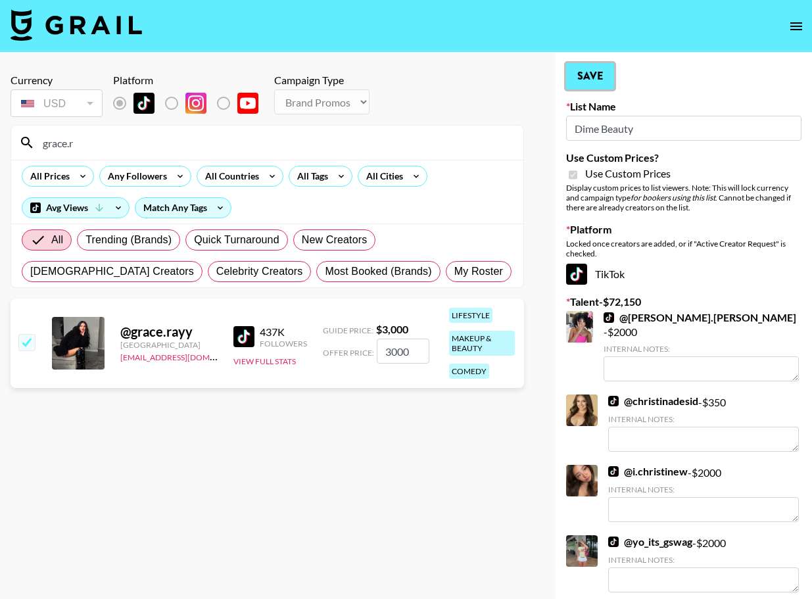
click at [611, 75] on button "Save" at bounding box center [590, 76] width 48 height 26
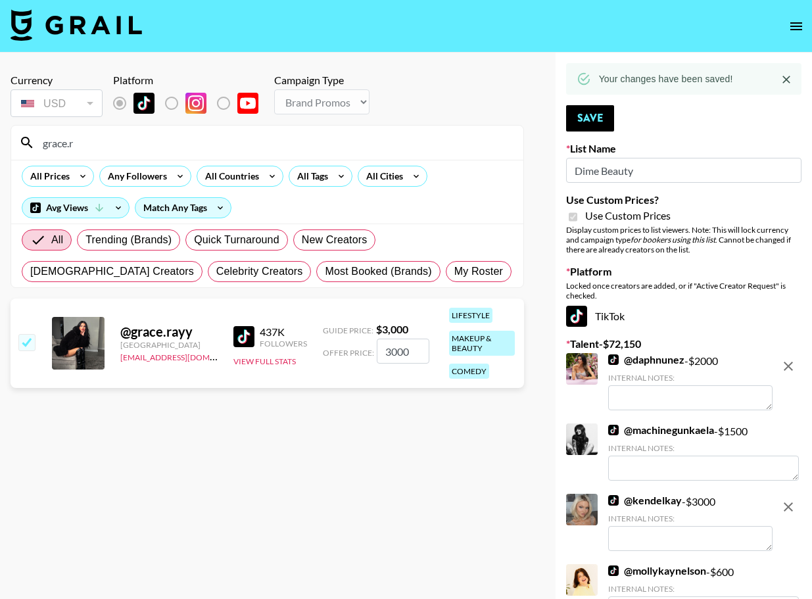
click at [272, 145] on input "grace.r" at bounding box center [275, 142] width 480 height 21
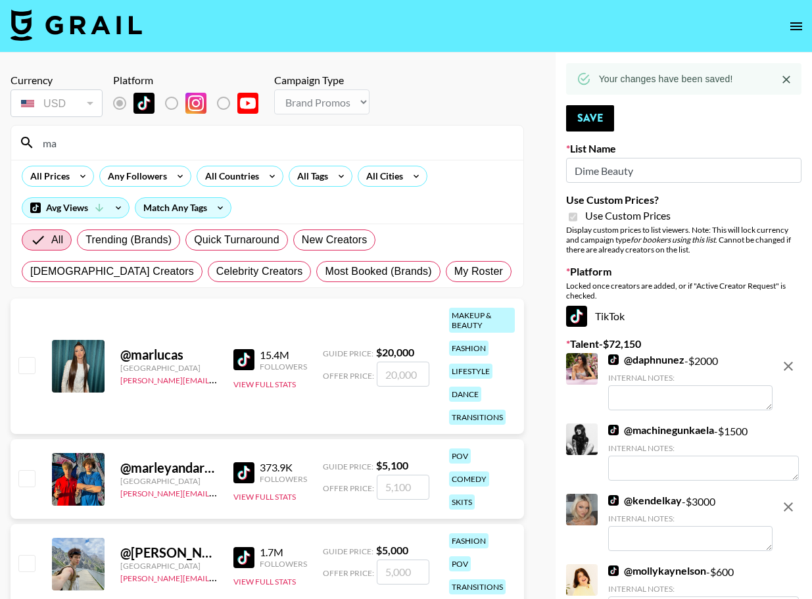
type input "m"
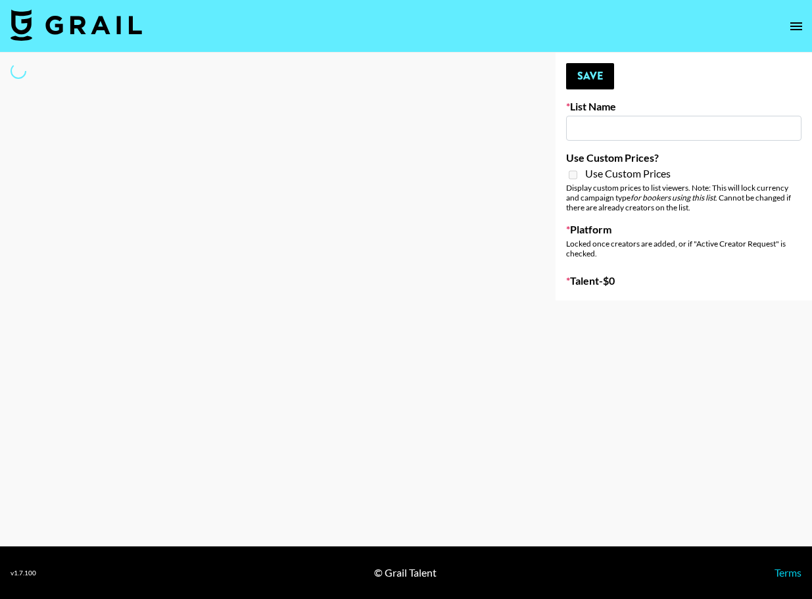
type input "Cosplay"
select select "Song"
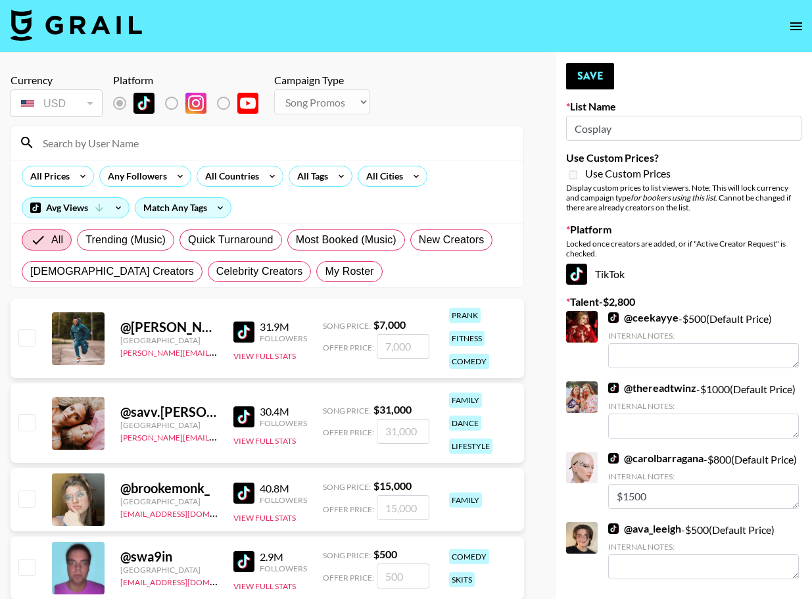
click at [149, 132] on input at bounding box center [275, 142] width 480 height 21
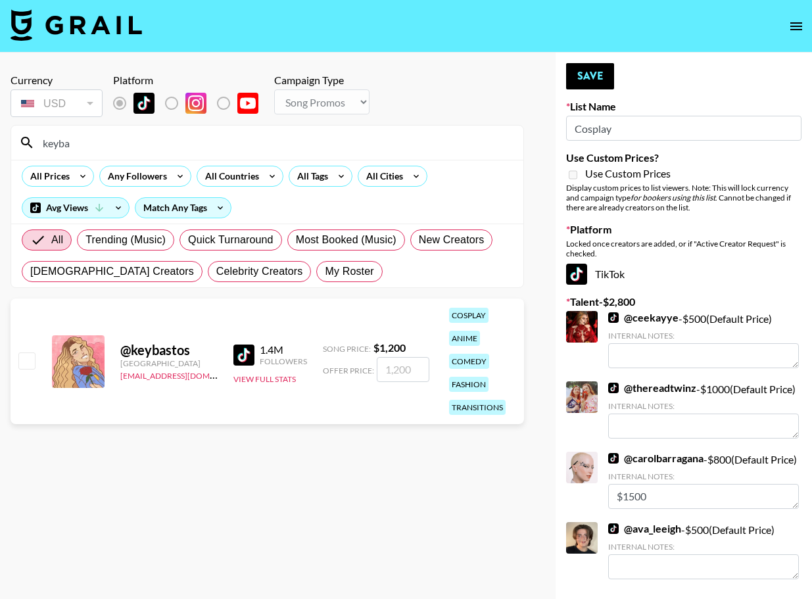
type input "keyba"
click at [31, 363] on input "checkbox" at bounding box center [26, 360] width 16 height 16
checkbox input "true"
click at [412, 369] on input "1200" at bounding box center [403, 369] width 53 height 25
type input "1000"
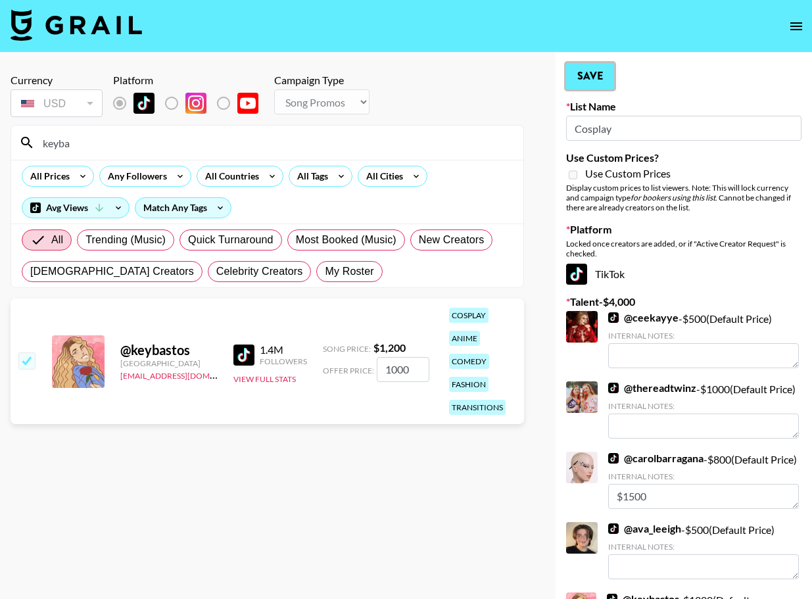
click at [571, 74] on button "Save" at bounding box center [590, 76] width 48 height 26
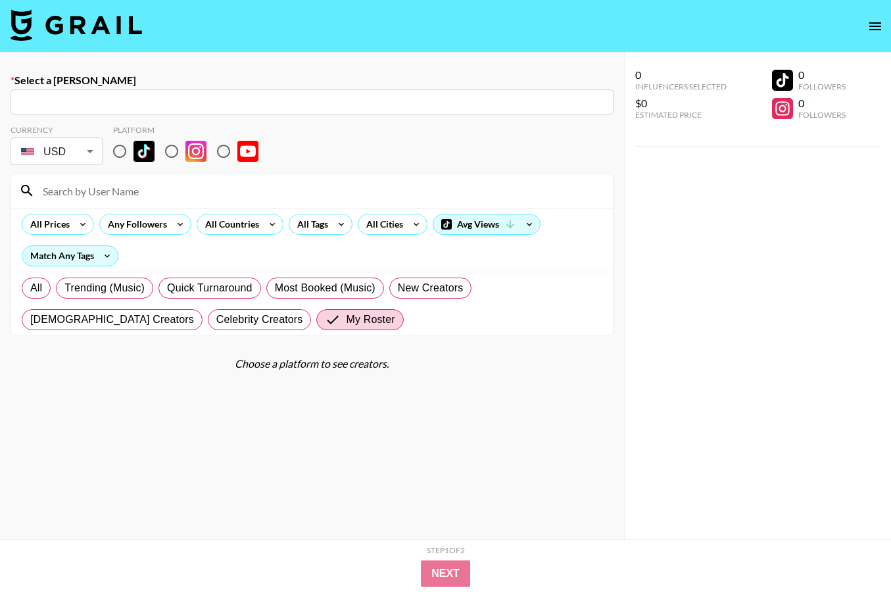
click at [17, 86] on label "Select a [PERSON_NAME]" at bounding box center [312, 80] width 603 height 13
click at [75, 41] on link at bounding box center [76, 26] width 131 height 34
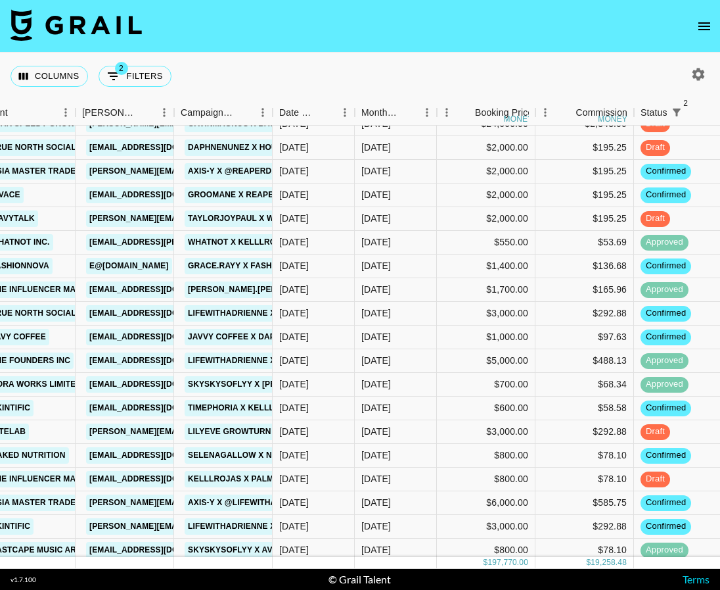
scroll to position [231, 460]
